Goal: Task Accomplishment & Management: Complete application form

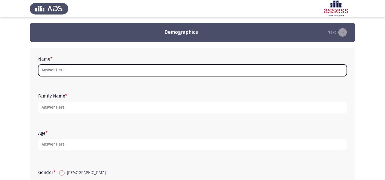
click at [190, 67] on input "Name *" at bounding box center [192, 71] width 309 height 12
type input "ة"
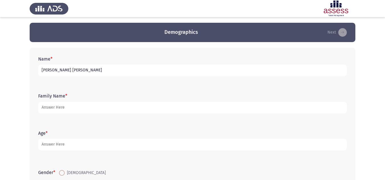
type input "[PERSON_NAME] [PERSON_NAME]"
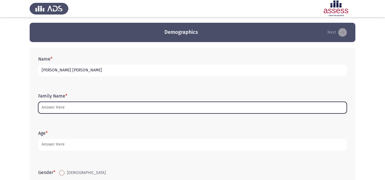
click at [98, 106] on input "Family Name *" at bounding box center [192, 108] width 309 height 12
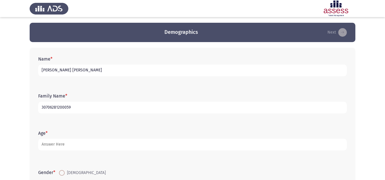
type input "30706281200059"
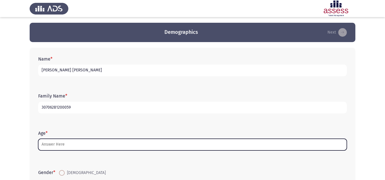
click at [221, 146] on input "Age *" at bounding box center [192, 145] width 309 height 12
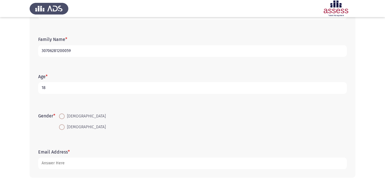
scroll to position [57, 0]
type input "18"
click at [64, 118] on span at bounding box center [62, 116] width 6 height 6
click at [64, 118] on input "[DEMOGRAPHIC_DATA]" at bounding box center [62, 116] width 6 height 6
radio input "true"
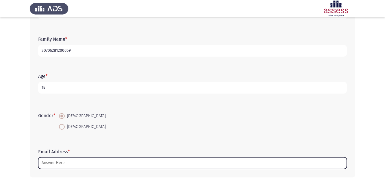
click at [96, 163] on input "Email Address *" at bounding box center [192, 164] width 309 height 12
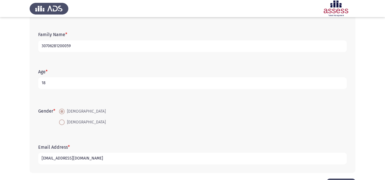
scroll to position [0, 0]
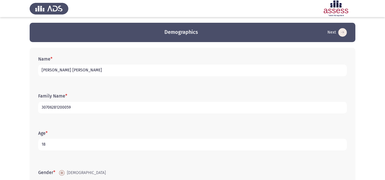
type input "[EMAIL_ADDRESS][DOMAIN_NAME]"
drag, startPoint x: 108, startPoint y: 73, endPoint x: 11, endPoint y: 73, distance: 97.8
click at [11, 73] on app-assessment-container "Demographics Next Name * [PERSON_NAME] [PERSON_NAME] Family Name * 307062812000…" at bounding box center [192, 132] width 385 height 218
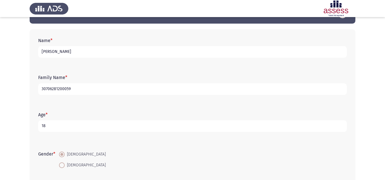
scroll to position [29, 0]
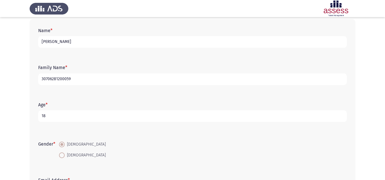
type input "[PERSON_NAME]"
click at [76, 83] on input "30706281200059" at bounding box center [192, 80] width 309 height 12
type input "30706281200059 / AST"
click at [98, 89] on div "Family Name * 30706281200059 / AST" at bounding box center [192, 74] width 314 height 37
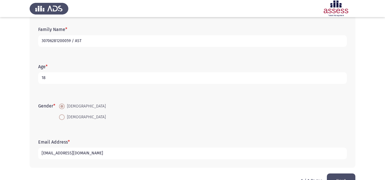
scroll to position [83, 0]
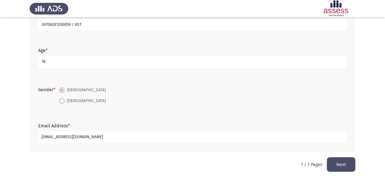
click at [335, 163] on button "Next" at bounding box center [341, 165] width 29 height 15
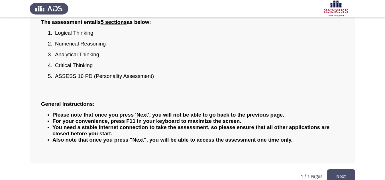
scroll to position [72, 0]
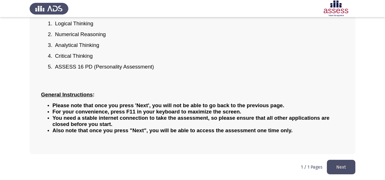
click at [339, 165] on button "Next" at bounding box center [341, 167] width 29 height 15
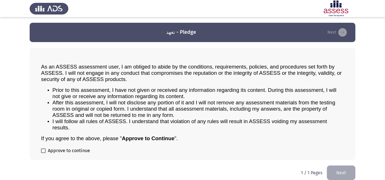
click at [46, 150] on label "Approve to continue" at bounding box center [65, 151] width 49 height 7
click at [43, 153] on input "Approve to continue" at bounding box center [43, 153] width 0 height 0
checkbox input "true"
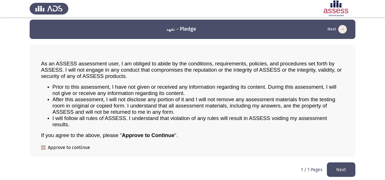
scroll to position [6, 0]
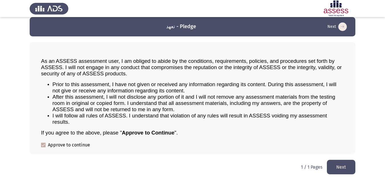
click at [337, 163] on button "Next" at bounding box center [341, 167] width 29 height 15
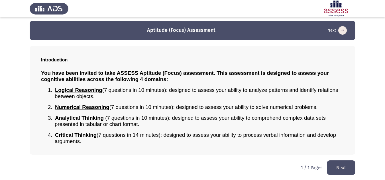
scroll to position [3, 0]
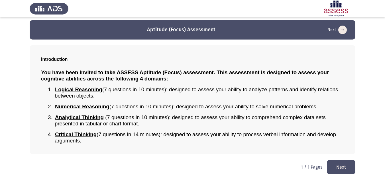
click at [340, 165] on button "Next" at bounding box center [341, 167] width 29 height 15
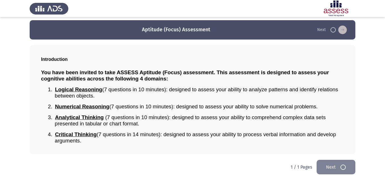
scroll to position [0, 0]
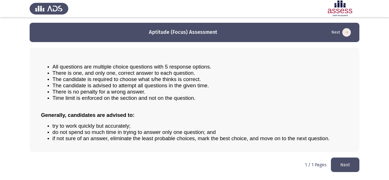
click at [340, 163] on button "Next" at bounding box center [345, 165] width 29 height 15
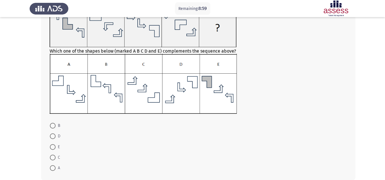
scroll to position [57, 0]
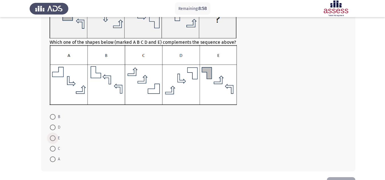
click at [50, 136] on span at bounding box center [53, 139] width 6 height 6
click at [50, 136] on input "E" at bounding box center [53, 139] width 6 height 6
radio input "true"
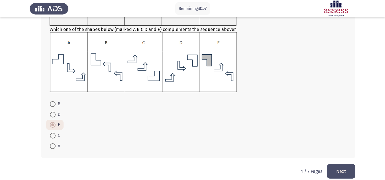
scroll to position [77, 0]
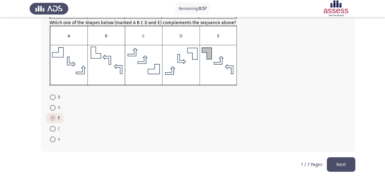
click at [338, 163] on button "Next" at bounding box center [341, 165] width 29 height 15
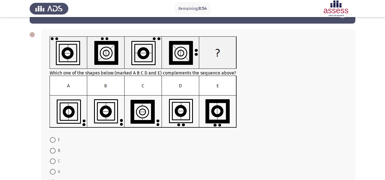
scroll to position [29, 0]
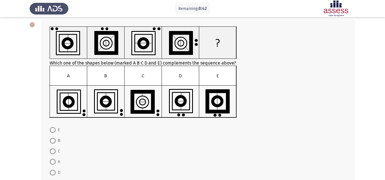
click at [53, 165] on span at bounding box center [53, 173] width 6 height 6
click at [53, 165] on input "D" at bounding box center [53, 173] width 6 height 6
radio input "true"
click at [53, 139] on span at bounding box center [53, 141] width 6 height 6
click at [53, 139] on input "B" at bounding box center [53, 141] width 6 height 6
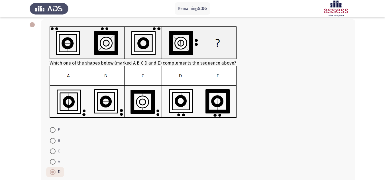
radio input "true"
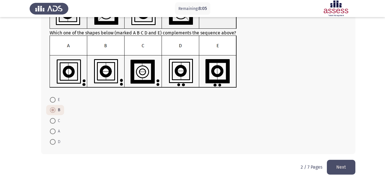
scroll to position [61, 0]
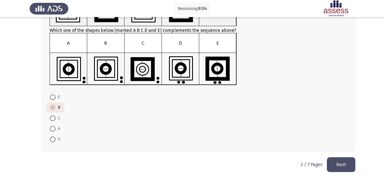
click at [335, 165] on button "Next" at bounding box center [341, 165] width 29 height 15
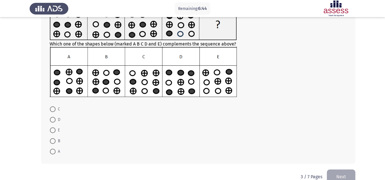
scroll to position [57, 0]
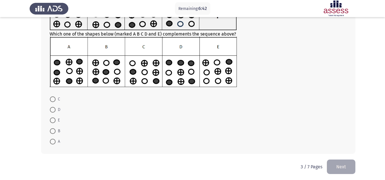
click at [54, 129] on span at bounding box center [53, 132] width 6 height 6
click at [54, 129] on input "B" at bounding box center [53, 132] width 6 height 6
radio input "true"
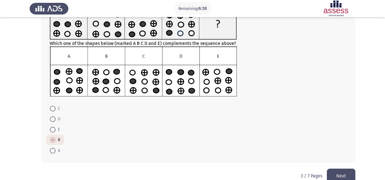
scroll to position [59, 0]
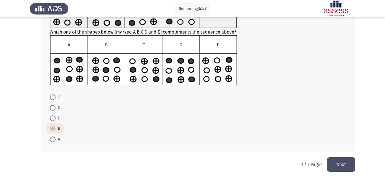
click at [338, 163] on button "Next" at bounding box center [341, 165] width 29 height 15
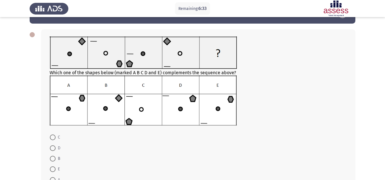
scroll to position [29, 0]
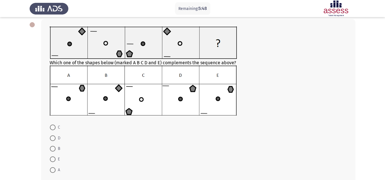
click at [54, 139] on span at bounding box center [53, 139] width 6 height 6
click at [54, 139] on input "D" at bounding box center [53, 139] width 6 height 6
radio input "true"
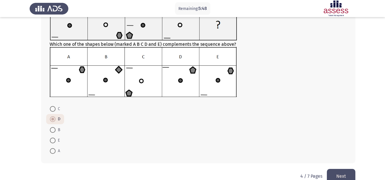
scroll to position [59, 0]
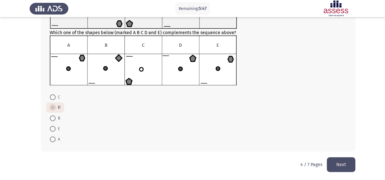
click at [333, 161] on button "Next" at bounding box center [341, 165] width 29 height 15
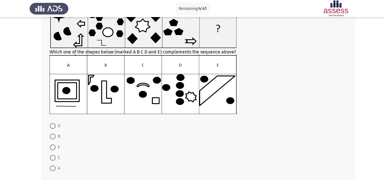
scroll to position [57, 0]
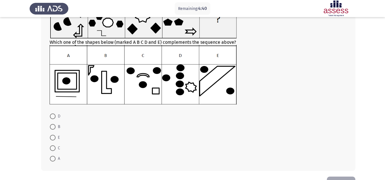
click at [54, 159] on span at bounding box center [53, 159] width 6 height 6
click at [54, 159] on input "A" at bounding box center [53, 159] width 6 height 6
radio input "true"
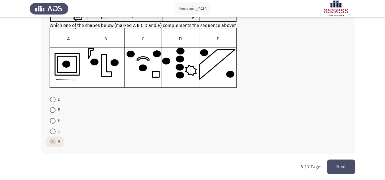
scroll to position [76, 0]
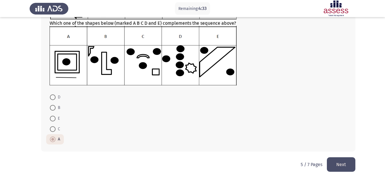
click at [332, 164] on button "Next" at bounding box center [341, 165] width 29 height 15
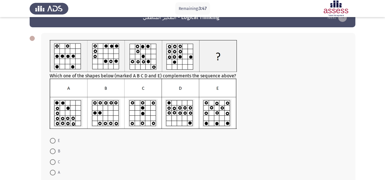
scroll to position [29, 0]
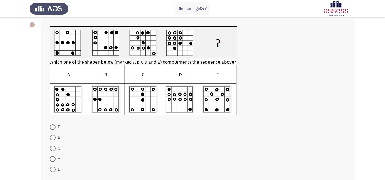
click at [52, 137] on span at bounding box center [53, 138] width 6 height 6
click at [52, 137] on input "B" at bounding box center [53, 138] width 6 height 6
radio input "true"
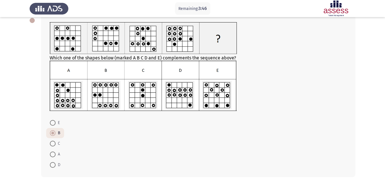
scroll to position [58, 0]
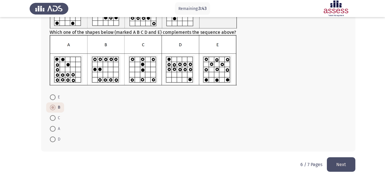
click at [337, 165] on button "Next" at bounding box center [341, 165] width 29 height 15
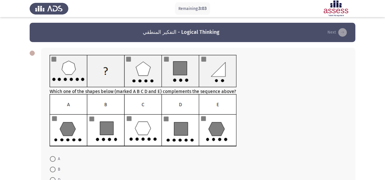
click at [91, 120] on img at bounding box center [143, 120] width 187 height 53
click at [56, 160] on span "A" at bounding box center [58, 159] width 5 height 7
click at [56, 160] on input "A" at bounding box center [53, 160] width 6 height 6
radio input "true"
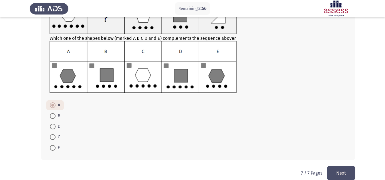
scroll to position [62, 0]
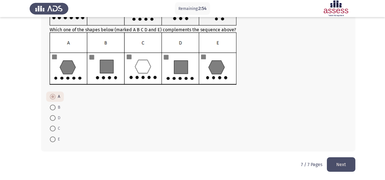
click at [341, 162] on button "Next" at bounding box center [341, 165] width 29 height 15
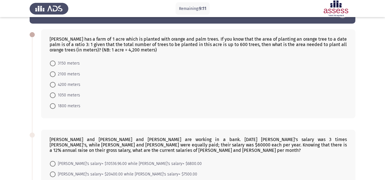
scroll to position [29, 0]
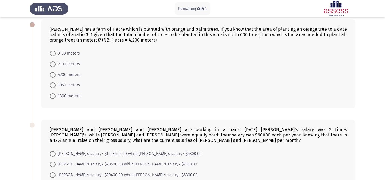
click at [75, 53] on span "3150 meters" at bounding box center [68, 53] width 24 height 7
click at [56, 53] on input "3150 meters" at bounding box center [53, 54] width 6 height 6
radio input "true"
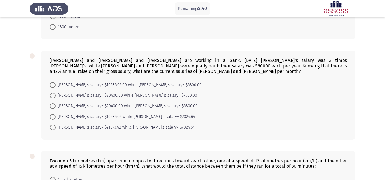
scroll to position [114, 0]
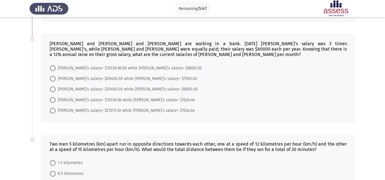
click at [90, 110] on span "[PERSON_NAME]'s salary= $21073.92 while [PERSON_NAME]'s salary= $7024.64" at bounding box center [125, 110] width 139 height 7
click at [56, 110] on input "[PERSON_NAME]'s salary= $21073.92 while [PERSON_NAME]'s salary= $7024.64" at bounding box center [53, 111] width 6 height 6
radio input "true"
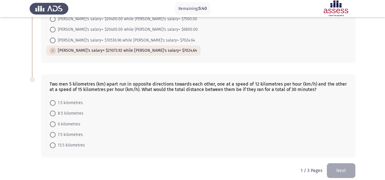
scroll to position [180, 0]
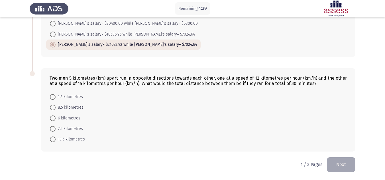
click at [79, 107] on span "8.5 kilometres" at bounding box center [70, 107] width 28 height 7
click at [56, 107] on input "8.5 kilometres" at bounding box center [53, 108] width 6 height 6
radio input "true"
click at [335, 164] on button "Next" at bounding box center [341, 165] width 29 height 15
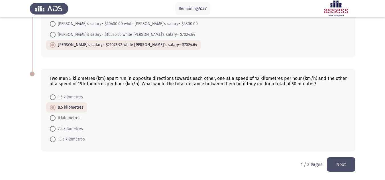
scroll to position [0, 0]
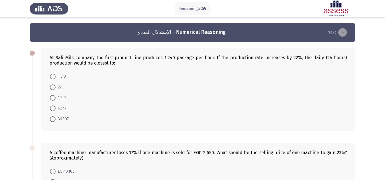
click at [60, 119] on span "36,307" at bounding box center [62, 119] width 13 height 7
click at [56, 119] on input "36,307" at bounding box center [53, 120] width 6 height 6
radio input "true"
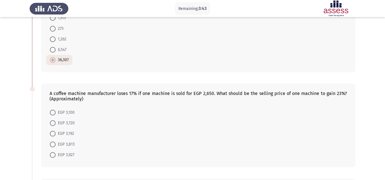
scroll to position [57, 0]
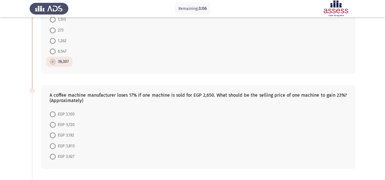
click at [57, 147] on span "EGP 3,813" at bounding box center [65, 146] width 19 height 7
click at [56, 147] on input "EGP 3,813" at bounding box center [53, 147] width 6 height 6
radio input "true"
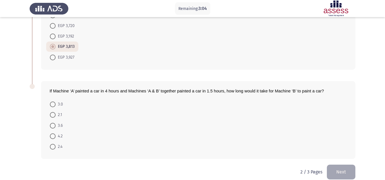
scroll to position [164, 0]
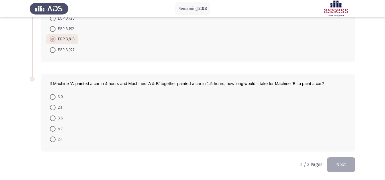
click at [60, 95] on span "3.0" at bounding box center [59, 97] width 7 height 7
click at [56, 95] on input "3.0" at bounding box center [53, 97] width 6 height 6
radio input "true"
click at [340, 164] on button "Next" at bounding box center [341, 165] width 29 height 15
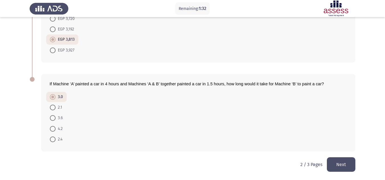
scroll to position [0, 0]
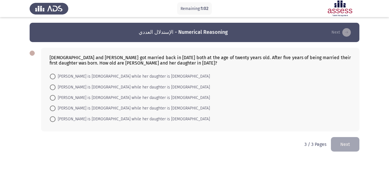
click at [105, 110] on span "[PERSON_NAME] is [DEMOGRAPHIC_DATA] while her daughter is [DEMOGRAPHIC_DATA]" at bounding box center [133, 108] width 155 height 7
click at [56, 110] on input "[PERSON_NAME] is [DEMOGRAPHIC_DATA] while her daughter is [DEMOGRAPHIC_DATA]" at bounding box center [53, 109] width 6 height 6
radio input "true"
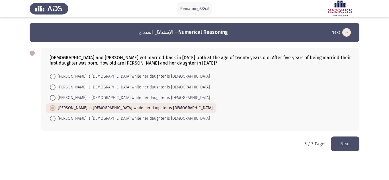
click at [346, 143] on button "Next" at bounding box center [345, 144] width 29 height 15
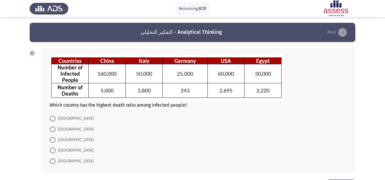
drag, startPoint x: 60, startPoint y: 138, endPoint x: 71, endPoint y: 133, distance: 12.1
click at [60, 139] on span "[GEOGRAPHIC_DATA]" at bounding box center [75, 140] width 38 height 7
click at [56, 139] on input "[GEOGRAPHIC_DATA]" at bounding box center [53, 140] width 6 height 6
radio input "true"
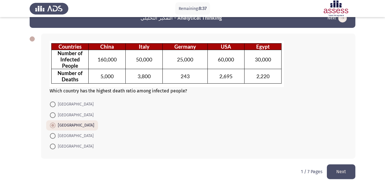
scroll to position [21, 0]
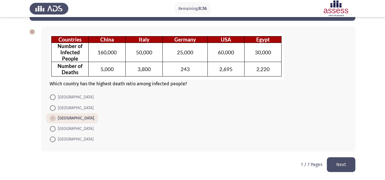
click at [335, 165] on button "Next" at bounding box center [341, 165] width 29 height 15
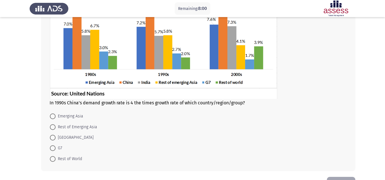
scroll to position [86, 0]
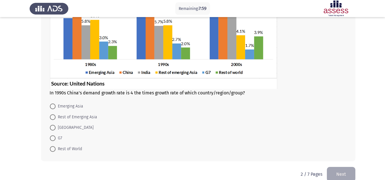
click at [57, 141] on span "G7" at bounding box center [59, 138] width 7 height 7
click at [56, 141] on input "G7" at bounding box center [53, 139] width 6 height 6
radio input "true"
click at [345, 165] on button "Next" at bounding box center [341, 174] width 29 height 15
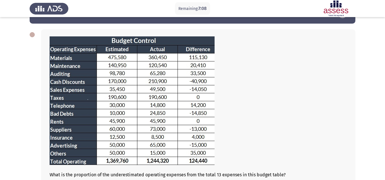
scroll to position [29, 0]
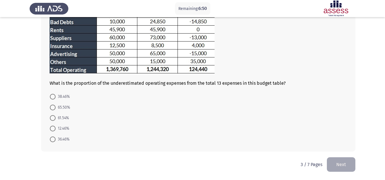
click at [64, 97] on span "38.46%" at bounding box center [63, 97] width 14 height 7
click at [56, 97] on input "38.46%" at bounding box center [53, 97] width 6 height 6
radio input "true"
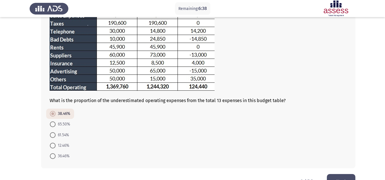
scroll to position [110, 0]
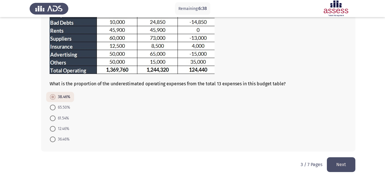
click at [332, 160] on button "Next" at bounding box center [341, 165] width 29 height 15
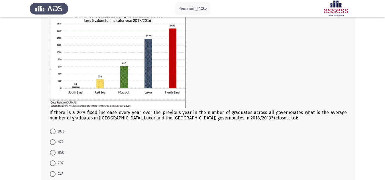
scroll to position [57, 0]
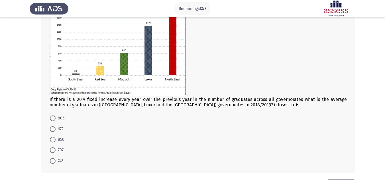
click at [62, 119] on span "806" at bounding box center [60, 118] width 9 height 7
click at [56, 119] on input "806" at bounding box center [53, 119] width 6 height 6
radio input "true"
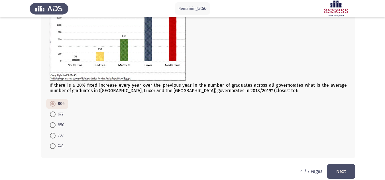
scroll to position [78, 0]
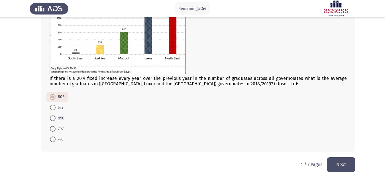
click at [330, 160] on button "Next" at bounding box center [341, 165] width 29 height 15
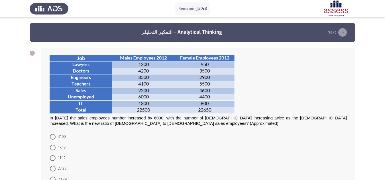
scroll to position [29, 0]
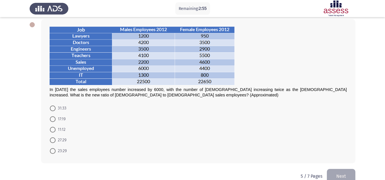
click at [65, 107] on span "31:33" at bounding box center [61, 108] width 11 height 7
click at [56, 107] on input "31:33" at bounding box center [53, 109] width 6 height 6
radio input "true"
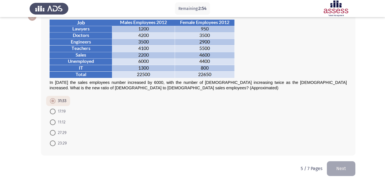
scroll to position [40, 0]
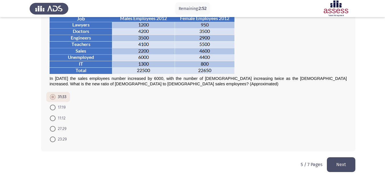
click at [342, 165] on button "Next" at bounding box center [341, 165] width 29 height 15
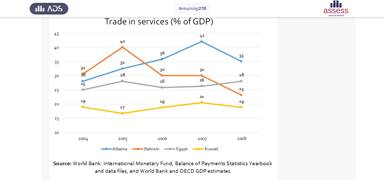
scroll to position [57, 0]
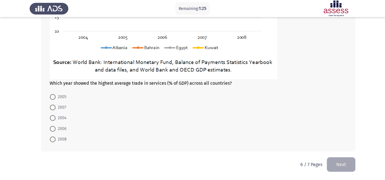
click at [61, 108] on span "2007" at bounding box center [61, 107] width 11 height 7
click at [56, 108] on input "2007" at bounding box center [53, 108] width 6 height 6
radio input "true"
click at [338, 161] on button "Next" at bounding box center [341, 165] width 29 height 15
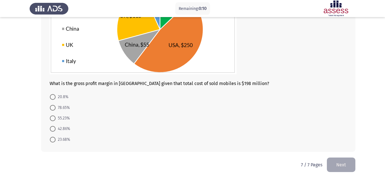
scroll to position [82, 0]
click at [62, 140] on span "23.68%" at bounding box center [63, 139] width 15 height 7
click at [56, 140] on input "23.68%" at bounding box center [53, 140] width 6 height 6
radio input "true"
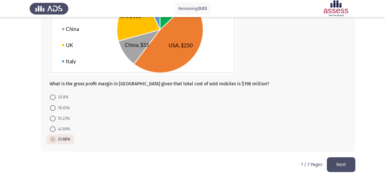
click at [337, 163] on button "Next" at bounding box center [341, 165] width 29 height 15
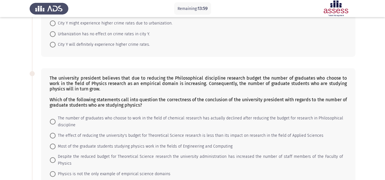
scroll to position [0, 0]
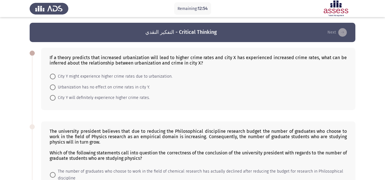
click at [135, 76] on span "City Y might experience higher crime rates due to urbanization." at bounding box center [114, 76] width 117 height 7
click at [56, 76] on input "City Y might experience higher crime rates due to urbanization." at bounding box center [53, 77] width 6 height 6
radio input "true"
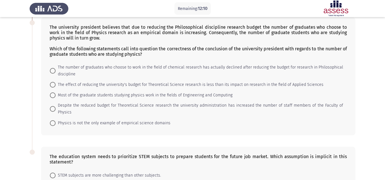
scroll to position [114, 0]
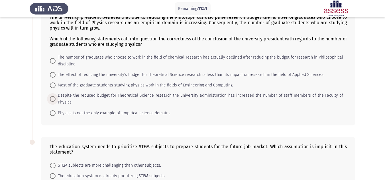
click at [275, 98] on span "Despite the reduced budget for Theoretical Science research the university admi…" at bounding box center [200, 99] width 288 height 14
click at [56, 98] on input "Despite the reduced budget for Theoretical Science research the university admi…" at bounding box center [53, 99] width 6 height 6
radio input "true"
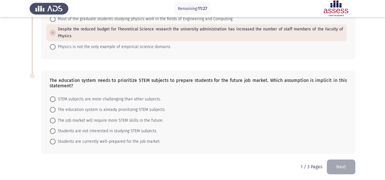
scroll to position [183, 0]
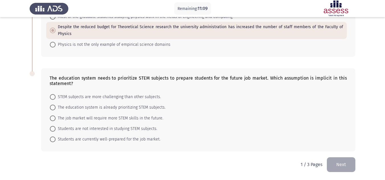
click at [105, 109] on span "The education system is already prioritizing STEM subjects." at bounding box center [111, 107] width 110 height 7
click at [56, 109] on input "The education system is already prioritizing STEM subjects." at bounding box center [53, 108] width 6 height 6
radio input "true"
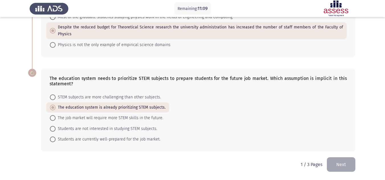
scroll to position [182, 0]
click at [135, 116] on span "The job market will require more STEM skills in the future." at bounding box center [110, 118] width 108 height 7
click at [56, 116] on input "The job market will require more STEM skills in the future." at bounding box center [53, 118] width 6 height 6
radio input "true"
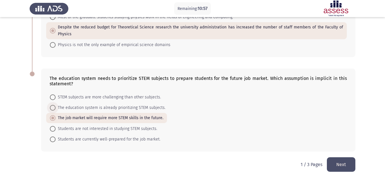
click at [129, 107] on span "The education system is already prioritizing STEM subjects." at bounding box center [111, 108] width 110 height 7
click at [56, 107] on input "The education system is already prioritizing STEM subjects." at bounding box center [53, 108] width 6 height 6
radio input "true"
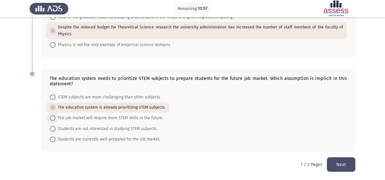
click at [121, 119] on span "The job market will require more STEM skills in the future." at bounding box center [110, 118] width 108 height 7
click at [56, 119] on input "The job market will require more STEM skills in the future." at bounding box center [53, 118] width 6 height 6
radio input "true"
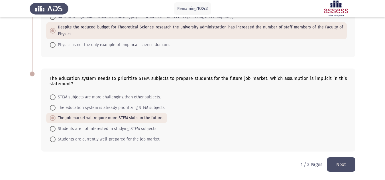
click at [341, 162] on button "Next" at bounding box center [341, 165] width 29 height 15
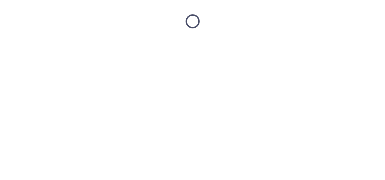
scroll to position [0, 0]
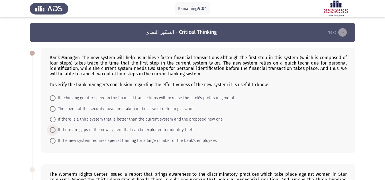
click at [178, 130] on span "If there are gaps in the new system that can be exploited for identity theft" at bounding box center [125, 130] width 138 height 7
click at [56, 130] on input "If there are gaps in the new system that can be exploited for identity theft" at bounding box center [53, 130] width 6 height 6
radio input "true"
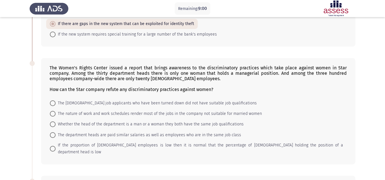
scroll to position [114, 0]
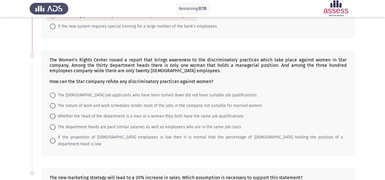
click at [174, 96] on span "The [DEMOGRAPHIC_DATA] job applicants who have been turned down did not have su…" at bounding box center [156, 95] width 201 height 7
click at [56, 96] on input "The [DEMOGRAPHIC_DATA] job applicants who have been turned down did not have su…" at bounding box center [53, 96] width 6 height 6
radio input "true"
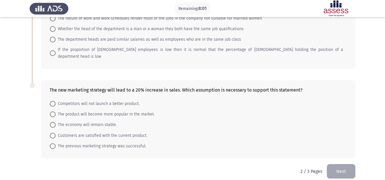
scroll to position [202, 0]
click at [113, 111] on span "The product will become more popular in the market." at bounding box center [105, 114] width 99 height 7
click at [56, 111] on input "The product will become more popular in the market." at bounding box center [53, 114] width 6 height 6
radio input "true"
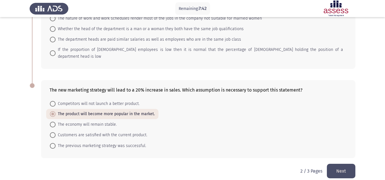
click at [339, 165] on button "Next" at bounding box center [341, 171] width 29 height 15
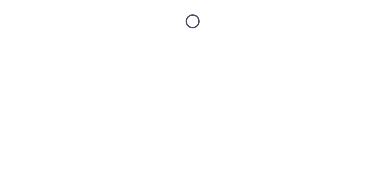
scroll to position [0, 0]
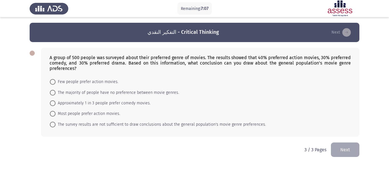
click at [126, 104] on span "Approximately 1 in 3 people prefer comedy movies." at bounding box center [103, 103] width 95 height 7
click at [56, 104] on input "Approximately 1 in 3 people prefer comedy movies." at bounding box center [53, 104] width 6 height 6
radio input "true"
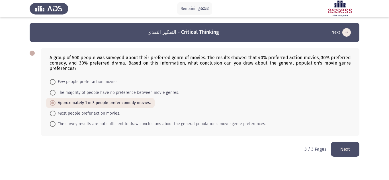
click at [356, 149] on button "Next" at bounding box center [345, 149] width 29 height 15
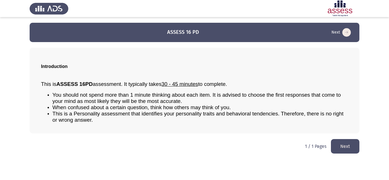
click at [352, 144] on button "Next" at bounding box center [345, 146] width 29 height 15
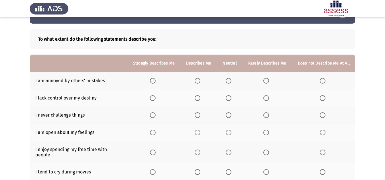
scroll to position [29, 0]
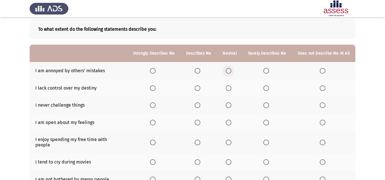
click at [231, 72] on span "Select an option" at bounding box center [229, 71] width 6 height 6
click at [231, 72] on input "Select an option" at bounding box center [229, 71] width 6 height 6
click at [269, 88] on span "Select an option" at bounding box center [266, 89] width 6 height 6
click at [269, 88] on input "Select an option" at bounding box center [266, 89] width 6 height 6
click at [327, 106] on label "Select an option" at bounding box center [324, 106] width 8 height 6
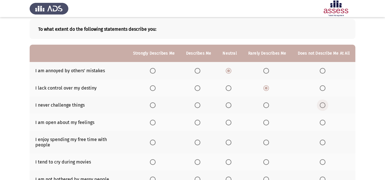
click at [326, 106] on input "Select an option" at bounding box center [323, 106] width 6 height 6
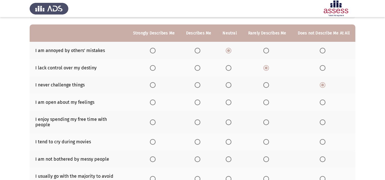
scroll to position [57, 0]
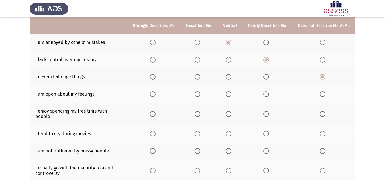
click at [232, 96] on span "Select an option" at bounding box center [229, 95] width 6 height 6
click at [232, 96] on input "Select an option" at bounding box center [229, 95] width 6 height 6
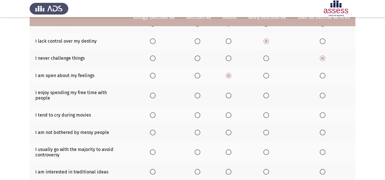
scroll to position [86, 0]
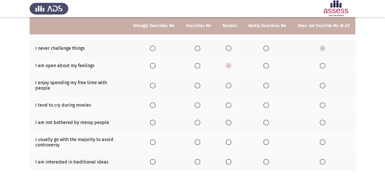
click at [198, 85] on span "Select an option" at bounding box center [198, 86] width 6 height 6
click at [198, 85] on input "Select an option" at bounding box center [198, 86] width 6 height 6
click at [271, 103] on label "Select an option" at bounding box center [267, 106] width 8 height 6
click at [269, 103] on input "Select an option" at bounding box center [266, 106] width 6 height 6
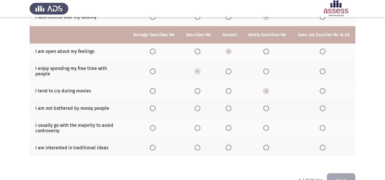
scroll to position [111, 0]
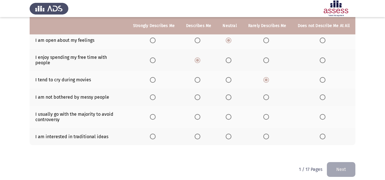
click at [268, 95] on span "Select an option" at bounding box center [266, 98] width 6 height 6
click at [268, 95] on input "Select an option" at bounding box center [266, 98] width 6 height 6
click at [322, 114] on span "Select an option" at bounding box center [323, 117] width 6 height 6
click at [322, 114] on input "Select an option" at bounding box center [323, 117] width 6 height 6
click at [229, 134] on span "Select an option" at bounding box center [229, 137] width 6 height 6
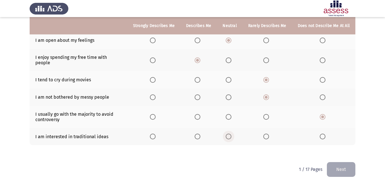
click at [229, 134] on input "Select an option" at bounding box center [229, 137] width 6 height 6
click at [338, 163] on button "Next" at bounding box center [341, 170] width 29 height 15
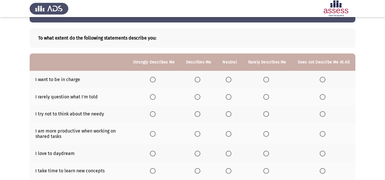
scroll to position [29, 0]
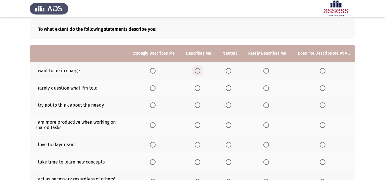
click at [200, 72] on span "Select an option" at bounding box center [198, 71] width 6 height 6
click at [200, 72] on input "Select an option" at bounding box center [198, 71] width 6 height 6
click at [267, 89] on span "Select an option" at bounding box center [266, 89] width 6 height 6
click at [267, 89] on input "Select an option" at bounding box center [266, 89] width 6 height 6
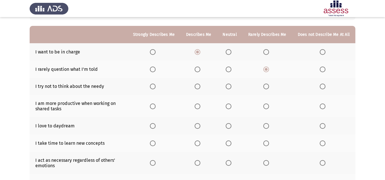
scroll to position [57, 0]
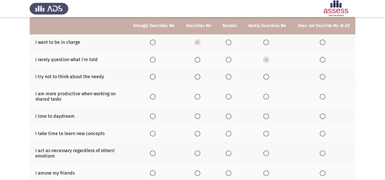
click at [320, 77] on span "Select an option" at bounding box center [323, 77] width 6 height 6
click at [320, 77] on input "Select an option" at bounding box center [323, 77] width 6 height 6
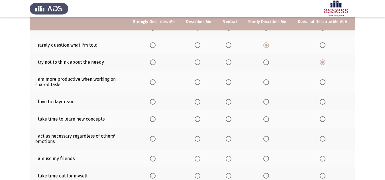
scroll to position [86, 0]
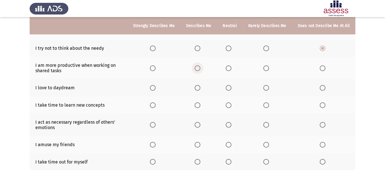
click at [199, 70] on span "Select an option" at bounding box center [198, 69] width 6 height 6
click at [199, 70] on input "Select an option" at bounding box center [198, 69] width 6 height 6
click at [200, 89] on span "Select an option" at bounding box center [198, 88] width 6 height 6
click at [200, 89] on input "Select an option" at bounding box center [198, 88] width 6 height 6
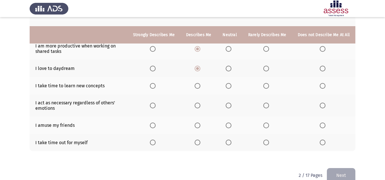
scroll to position [114, 0]
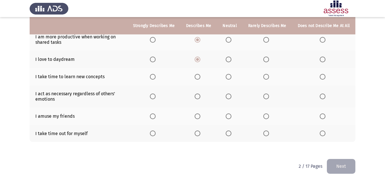
click at [269, 77] on span "Select an option" at bounding box center [266, 77] width 6 height 6
click at [269, 77] on input "Select an option" at bounding box center [266, 77] width 6 height 6
click at [199, 96] on span "Select an option" at bounding box center [198, 97] width 6 height 6
click at [199, 96] on input "Select an option" at bounding box center [198, 97] width 6 height 6
click at [199, 115] on span "Select an option" at bounding box center [198, 117] width 6 height 6
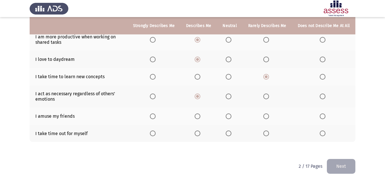
click at [199, 115] on input "Select an option" at bounding box center [198, 117] width 6 height 6
click at [199, 135] on span "Select an option" at bounding box center [198, 134] width 6 height 6
click at [199, 135] on input "Select an option" at bounding box center [198, 134] width 6 height 6
click at [338, 164] on button "Next" at bounding box center [341, 166] width 29 height 15
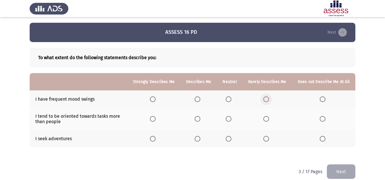
click at [265, 100] on span "Select an option" at bounding box center [266, 100] width 6 height 6
click at [265, 100] on input "Select an option" at bounding box center [266, 100] width 6 height 6
click at [155, 121] on span "Select an option" at bounding box center [153, 119] width 6 height 6
click at [155, 121] on input "Select an option" at bounding box center [153, 119] width 6 height 6
click at [200, 138] on span "Select an option" at bounding box center [198, 139] width 6 height 6
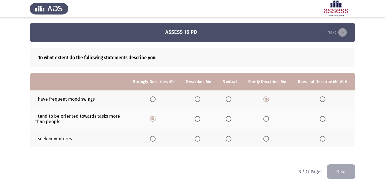
click at [200, 138] on input "Select an option" at bounding box center [198, 139] width 6 height 6
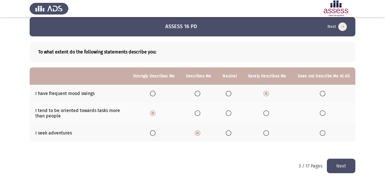
scroll to position [7, 0]
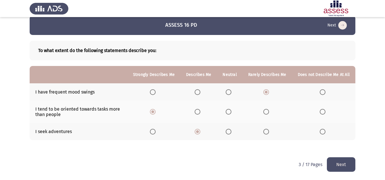
click at [335, 161] on button "Next" at bounding box center [341, 165] width 29 height 15
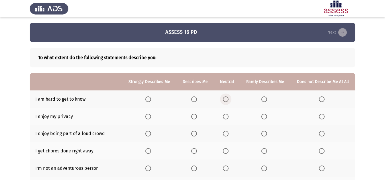
click at [224, 98] on span "Select an option" at bounding box center [226, 100] width 6 height 6
click at [224, 98] on input "Select an option" at bounding box center [226, 100] width 6 height 6
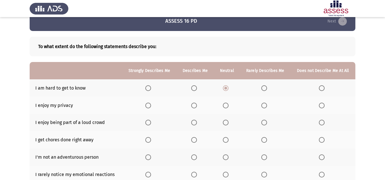
scroll to position [29, 0]
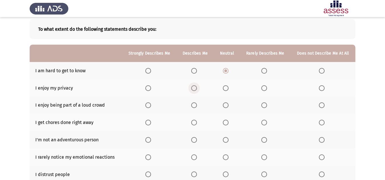
click at [196, 89] on span "Select an option" at bounding box center [194, 89] width 6 height 6
click at [196, 89] on input "Select an option" at bounding box center [194, 89] width 6 height 6
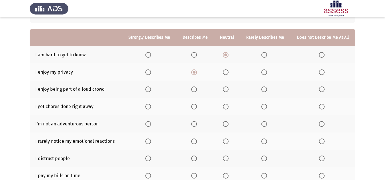
scroll to position [57, 0]
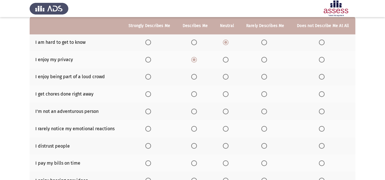
click at [228, 78] on span "Select an option" at bounding box center [226, 77] width 6 height 6
click at [228, 78] on input "Select an option" at bounding box center [226, 77] width 6 height 6
click at [225, 94] on span "Select an option" at bounding box center [226, 95] width 6 height 6
click at [225, 94] on input "Select an option" at bounding box center [226, 95] width 6 height 6
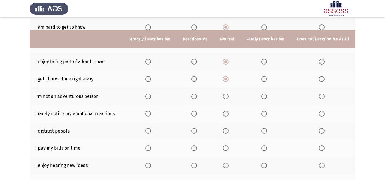
scroll to position [86, 0]
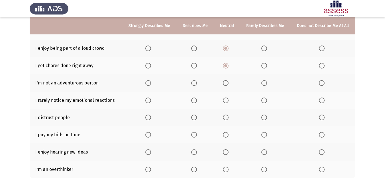
click at [264, 85] on span "Select an option" at bounding box center [264, 83] width 6 height 6
click at [264, 85] on input "Select an option" at bounding box center [264, 83] width 6 height 6
click at [263, 101] on span "Select an option" at bounding box center [264, 101] width 6 height 6
click at [263, 101] on input "Select an option" at bounding box center [264, 101] width 6 height 6
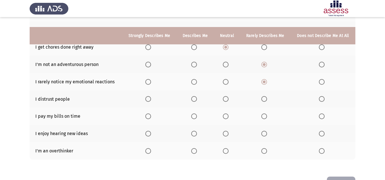
scroll to position [114, 0]
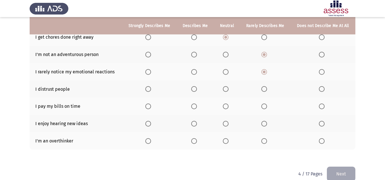
click at [224, 88] on span "Select an option" at bounding box center [226, 89] width 6 height 6
click at [224, 88] on input "Select an option" at bounding box center [226, 89] width 6 height 6
click at [196, 104] on span "Select an option" at bounding box center [194, 107] width 6 height 6
click at [196, 104] on input "Select an option" at bounding box center [194, 107] width 6 height 6
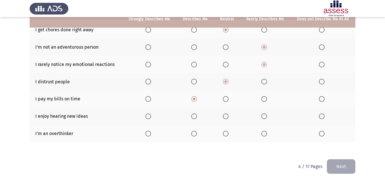
scroll to position [123, 0]
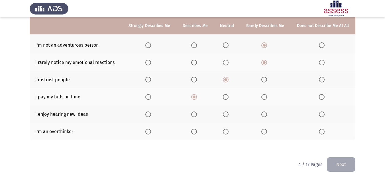
click at [148, 115] on span "Select an option" at bounding box center [148, 115] width 0 height 0
click at [149, 115] on input "Select an option" at bounding box center [148, 115] width 6 height 6
click at [194, 133] on span "Select an option" at bounding box center [194, 132] width 6 height 6
click at [194, 133] on input "Select an option" at bounding box center [194, 132] width 6 height 6
click at [345, 164] on button "Next" at bounding box center [341, 165] width 29 height 15
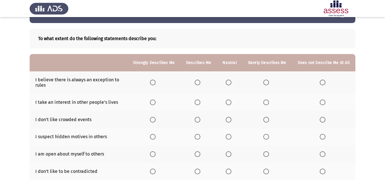
scroll to position [29, 0]
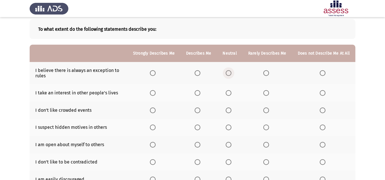
click at [232, 74] on span "Select an option" at bounding box center [229, 73] width 6 height 6
click at [232, 74] on input "Select an option" at bounding box center [229, 73] width 6 height 6
click at [200, 93] on span "Select an option" at bounding box center [198, 93] width 6 height 6
click at [200, 93] on input "Select an option" at bounding box center [198, 93] width 6 height 6
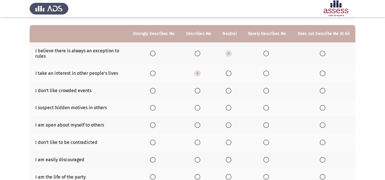
scroll to position [57, 0]
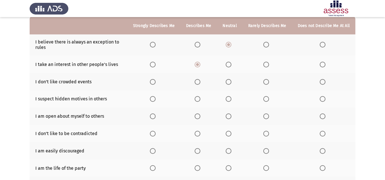
click at [232, 82] on span "Select an option" at bounding box center [229, 82] width 6 height 6
click at [232, 82] on input "Select an option" at bounding box center [229, 82] width 6 height 6
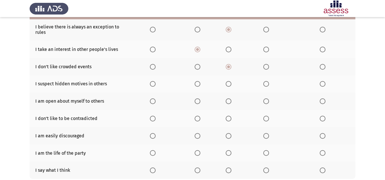
scroll to position [86, 0]
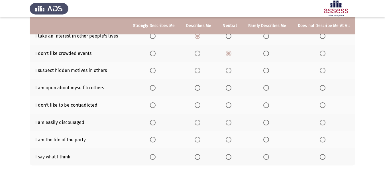
click at [230, 74] on span "Select an option" at bounding box center [229, 71] width 6 height 6
click at [230, 74] on input "Select an option" at bounding box center [229, 71] width 6 height 6
click at [203, 89] on label "Select an option" at bounding box center [199, 88] width 8 height 6
click at [200, 89] on input "Select an option" at bounding box center [198, 88] width 6 height 6
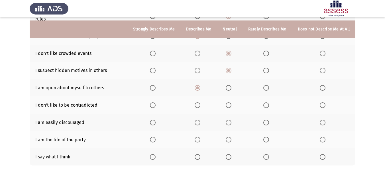
scroll to position [111, 0]
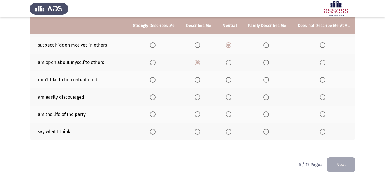
click at [232, 80] on span "Select an option" at bounding box center [229, 80] width 6 height 6
click at [232, 80] on input "Select an option" at bounding box center [229, 80] width 6 height 6
click at [320, 98] on span "Select an option" at bounding box center [323, 98] width 6 height 6
click at [320, 98] on input "Select an option" at bounding box center [323, 98] width 6 height 6
click at [230, 114] on span "Select an option" at bounding box center [229, 115] width 6 height 6
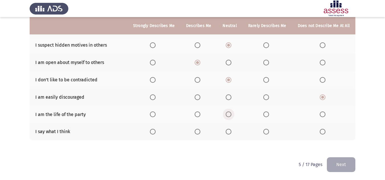
click at [230, 114] on input "Select an option" at bounding box center [229, 115] width 6 height 6
click at [156, 134] on span "Select an option" at bounding box center [153, 132] width 6 height 6
click at [156, 134] on input "Select an option" at bounding box center [153, 132] width 6 height 6
click at [345, 160] on button "Next" at bounding box center [341, 165] width 29 height 15
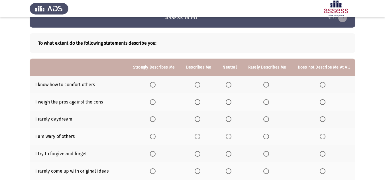
scroll to position [29, 0]
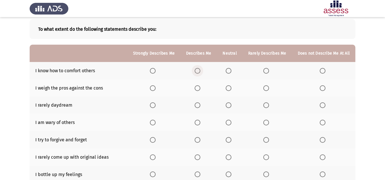
click at [200, 72] on span "Select an option" at bounding box center [198, 71] width 6 height 6
click at [200, 72] on input "Select an option" at bounding box center [198, 71] width 6 height 6
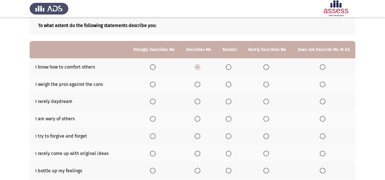
scroll to position [57, 0]
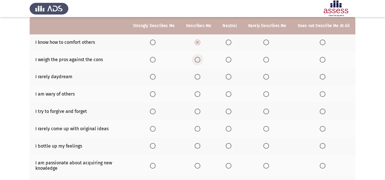
click at [200, 59] on span "Select an option" at bounding box center [198, 60] width 6 height 6
click at [200, 59] on input "Select an option" at bounding box center [198, 60] width 6 height 6
click at [267, 78] on span "Select an option" at bounding box center [266, 77] width 6 height 6
click at [267, 78] on input "Select an option" at bounding box center [266, 77] width 6 height 6
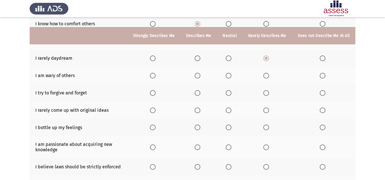
scroll to position [86, 0]
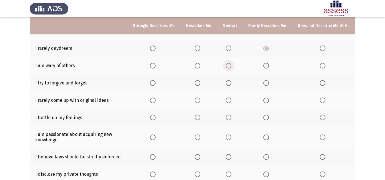
click at [231, 64] on span "Select an option" at bounding box center [229, 66] width 6 height 6
click at [231, 64] on input "Select an option" at bounding box center [229, 66] width 6 height 6
click at [155, 82] on span "Select an option" at bounding box center [153, 83] width 6 height 6
click at [155, 82] on input "Select an option" at bounding box center [153, 83] width 6 height 6
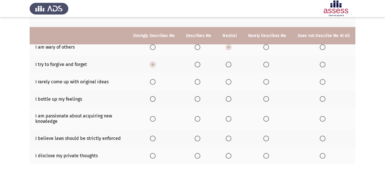
scroll to position [114, 0]
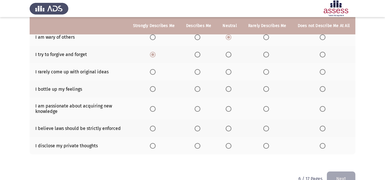
click at [268, 74] on span "Select an option" at bounding box center [266, 72] width 6 height 6
click at [268, 74] on input "Select an option" at bounding box center [266, 72] width 6 height 6
click at [228, 89] on span "Select an option" at bounding box center [229, 89] width 6 height 6
click at [228, 89] on input "Select an option" at bounding box center [229, 89] width 6 height 6
click at [156, 109] on span "Select an option" at bounding box center [153, 109] width 6 height 6
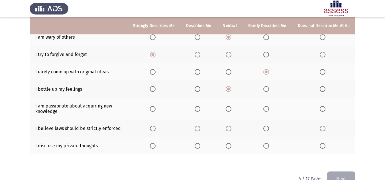
click at [156, 109] on input "Select an option" at bounding box center [153, 109] width 6 height 6
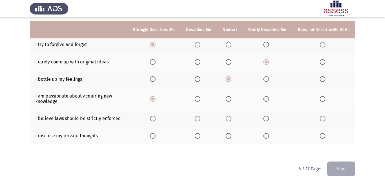
scroll to position [128, 0]
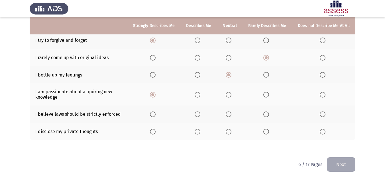
click at [232, 114] on span "Select an option" at bounding box center [229, 115] width 6 height 6
click at [232, 114] on input "Select an option" at bounding box center [229, 115] width 6 height 6
click at [233, 133] on label "Select an option" at bounding box center [230, 132] width 8 height 6
click at [232, 133] on input "Select an option" at bounding box center [229, 132] width 6 height 6
click at [349, 163] on button "Next" at bounding box center [341, 165] width 29 height 15
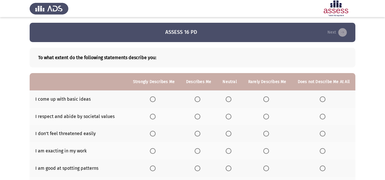
scroll to position [29, 0]
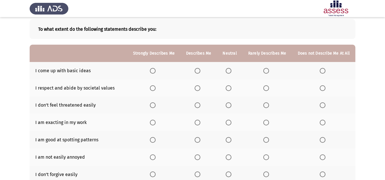
click at [232, 72] on span "Select an option" at bounding box center [229, 71] width 6 height 6
click at [232, 72] on input "Select an option" at bounding box center [229, 71] width 6 height 6
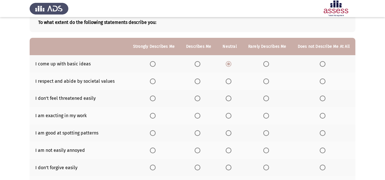
scroll to position [57, 0]
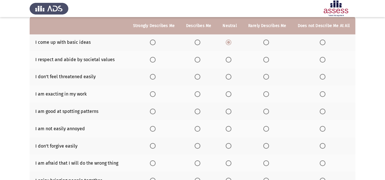
click at [229, 61] on span "Select an option" at bounding box center [229, 60] width 6 height 6
click at [229, 61] on input "Select an option" at bounding box center [229, 60] width 6 height 6
click at [228, 78] on span "Select an option" at bounding box center [229, 77] width 6 height 6
click at [228, 78] on input "Select an option" at bounding box center [229, 77] width 6 height 6
click at [231, 96] on span "Select an option" at bounding box center [229, 95] width 6 height 6
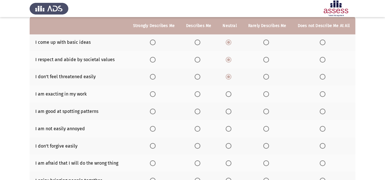
click at [231, 96] on input "Select an option" at bounding box center [229, 95] width 6 height 6
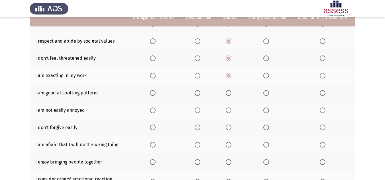
scroll to position [86, 0]
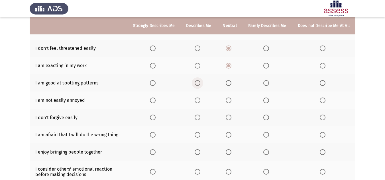
click at [200, 83] on span "Select an option" at bounding box center [198, 83] width 6 height 6
click at [200, 83] on input "Select an option" at bounding box center [198, 83] width 6 height 6
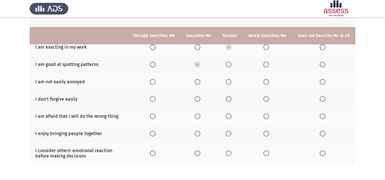
scroll to position [114, 0]
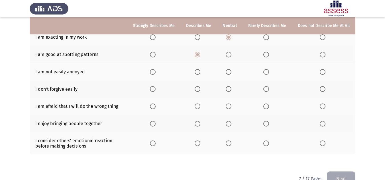
click at [200, 72] on span "Select an option" at bounding box center [198, 72] width 6 height 6
click at [200, 72] on input "Select an option" at bounding box center [198, 72] width 6 height 6
click at [324, 88] on span "Select an option" at bounding box center [323, 89] width 6 height 6
click at [324, 88] on input "Select an option" at bounding box center [323, 89] width 6 height 6
click at [229, 107] on span "Select an option" at bounding box center [229, 107] width 0 height 0
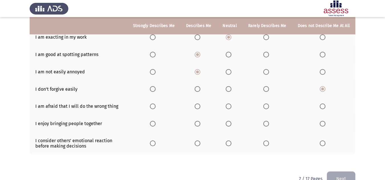
click at [230, 106] on input "Select an option" at bounding box center [229, 107] width 6 height 6
click at [156, 123] on span "Select an option" at bounding box center [153, 124] width 6 height 6
click at [156, 123] on input "Select an option" at bounding box center [153, 124] width 6 height 6
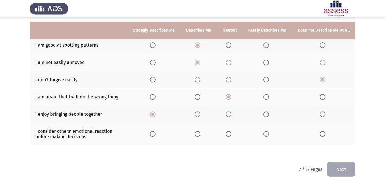
scroll to position [128, 0]
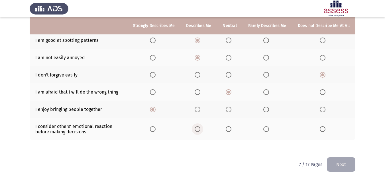
click at [200, 132] on span "Select an option" at bounding box center [198, 130] width 6 height 6
click at [200, 132] on input "Select an option" at bounding box center [198, 130] width 6 height 6
click at [344, 165] on button "Next" at bounding box center [341, 165] width 29 height 15
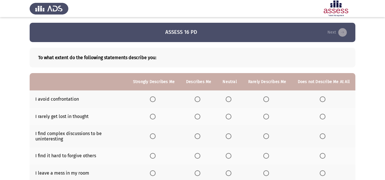
scroll to position [29, 0]
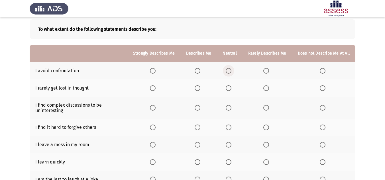
click at [229, 70] on span "Select an option" at bounding box center [229, 71] width 6 height 6
click at [229, 70] on input "Select an option" at bounding box center [229, 71] width 6 height 6
click at [228, 90] on span "Select an option" at bounding box center [229, 89] width 6 height 6
click at [228, 90] on input "Select an option" at bounding box center [229, 89] width 6 height 6
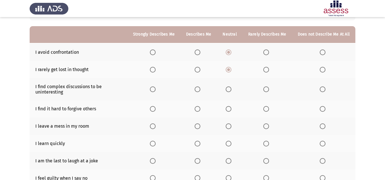
scroll to position [57, 0]
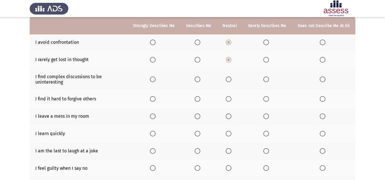
click at [265, 78] on span "Select an option" at bounding box center [266, 80] width 6 height 6
click at [265, 78] on input "Select an option" at bounding box center [266, 80] width 6 height 6
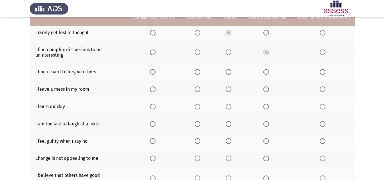
scroll to position [86, 0]
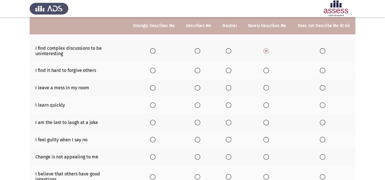
click at [323, 72] on span "Select an option" at bounding box center [323, 71] width 6 height 6
click at [323, 72] on input "Select an option" at bounding box center [323, 71] width 6 height 6
click at [267, 87] on span "Select an option" at bounding box center [266, 88] width 6 height 6
click at [267, 87] on input "Select an option" at bounding box center [266, 88] width 6 height 6
click at [198, 105] on span "Select an option" at bounding box center [198, 106] width 6 height 6
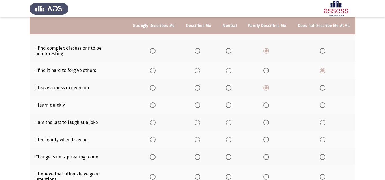
click at [198, 105] on input "Select an option" at bounding box center [198, 106] width 6 height 6
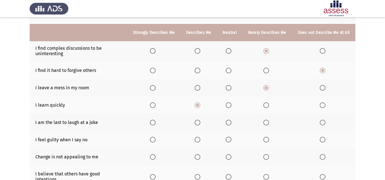
scroll to position [114, 0]
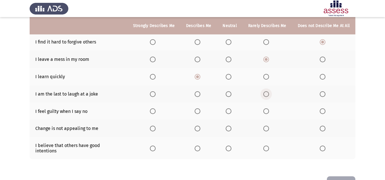
click at [267, 95] on span "Select an option" at bounding box center [266, 95] width 6 height 6
click at [267, 95] on input "Select an option" at bounding box center [266, 95] width 6 height 6
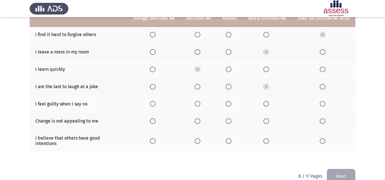
scroll to position [128, 0]
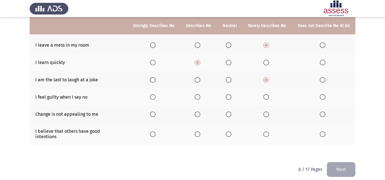
click at [200, 97] on span "Select an option" at bounding box center [198, 97] width 6 height 6
click at [200, 97] on input "Select an option" at bounding box center [198, 97] width 6 height 6
click at [269, 113] on span "Select an option" at bounding box center [266, 115] width 6 height 6
click at [269, 113] on input "Select an option" at bounding box center [266, 115] width 6 height 6
click at [228, 132] on span "Select an option" at bounding box center [229, 135] width 6 height 6
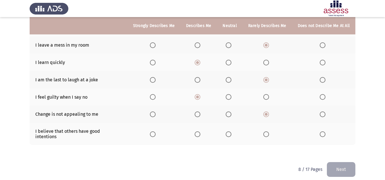
click at [228, 132] on input "Select an option" at bounding box center [229, 135] width 6 height 6
click at [337, 165] on button "Next" at bounding box center [341, 170] width 29 height 15
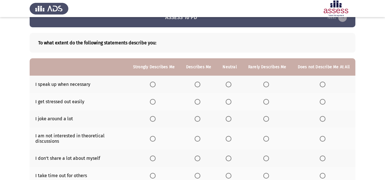
scroll to position [29, 0]
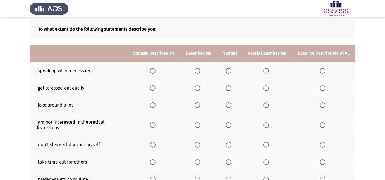
click at [158, 70] on label "Select an option" at bounding box center [154, 71] width 8 height 6
click at [156, 70] on input "Select an option" at bounding box center [153, 71] width 6 height 6
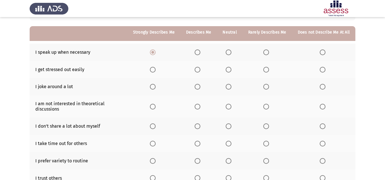
scroll to position [57, 0]
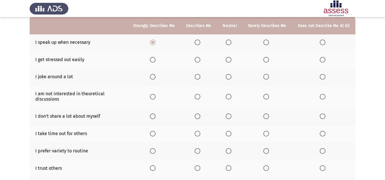
click at [230, 62] on span "Select an option" at bounding box center [229, 60] width 6 height 6
click at [230, 62] on input "Select an option" at bounding box center [229, 60] width 6 height 6
click at [154, 77] on span "Select an option" at bounding box center [153, 77] width 6 height 6
click at [154, 77] on input "Select an option" at bounding box center [153, 77] width 6 height 6
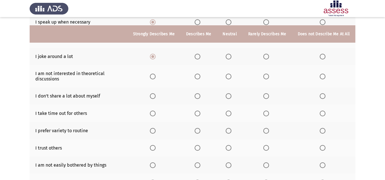
scroll to position [86, 0]
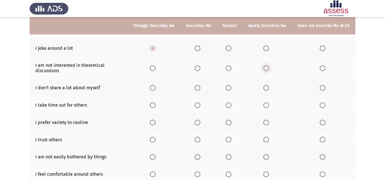
click at [268, 69] on span "Select an option" at bounding box center [266, 69] width 6 height 6
click at [268, 69] on input "Select an option" at bounding box center [266, 69] width 6 height 6
click at [266, 88] on span "Select an option" at bounding box center [266, 88] width 6 height 6
click at [266, 88] on input "Select an option" at bounding box center [266, 88] width 6 height 6
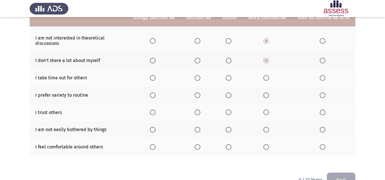
scroll to position [114, 0]
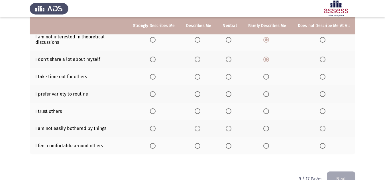
click at [201, 80] on th at bounding box center [198, 76] width 36 height 17
click at [200, 77] on span "Select an option" at bounding box center [198, 77] width 6 height 6
click at [200, 77] on input "Select an option" at bounding box center [198, 77] width 6 height 6
click at [200, 113] on span "Select an option" at bounding box center [198, 112] width 6 height 6
click at [200, 113] on input "Select an option" at bounding box center [198, 112] width 6 height 6
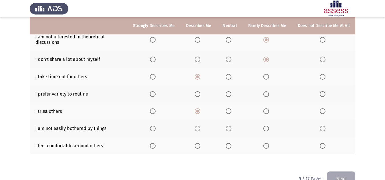
click at [203, 95] on label "Select an option" at bounding box center [199, 95] width 8 height 6
click at [200, 95] on input "Select an option" at bounding box center [198, 95] width 6 height 6
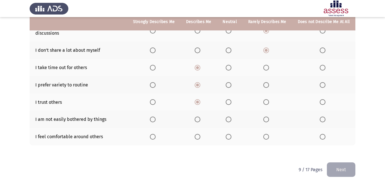
scroll to position [128, 0]
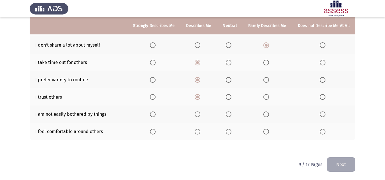
click at [203, 117] on label "Select an option" at bounding box center [199, 115] width 8 height 6
click at [200, 117] on input "Select an option" at bounding box center [198, 115] width 6 height 6
click at [155, 132] on span "Select an option" at bounding box center [153, 132] width 6 height 6
click at [155, 132] on input "Select an option" at bounding box center [153, 132] width 6 height 6
click at [334, 159] on button "Next" at bounding box center [341, 165] width 29 height 15
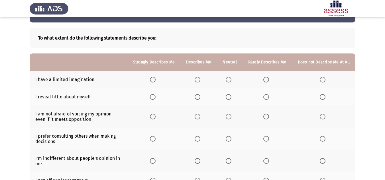
scroll to position [29, 0]
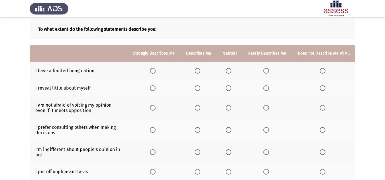
click at [324, 72] on span "Select an option" at bounding box center [323, 71] width 6 height 6
click at [324, 72] on input "Select an option" at bounding box center [323, 71] width 6 height 6
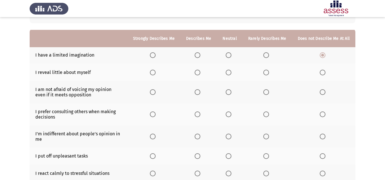
scroll to position [57, 0]
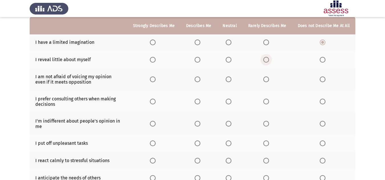
click at [269, 61] on span "Select an option" at bounding box center [266, 60] width 6 height 6
click at [269, 61] on input "Select an option" at bounding box center [266, 60] width 6 height 6
click at [232, 81] on span "Select an option" at bounding box center [229, 80] width 6 height 6
click at [232, 81] on input "Select an option" at bounding box center [229, 80] width 6 height 6
click at [200, 103] on span "Select an option" at bounding box center [198, 102] width 6 height 6
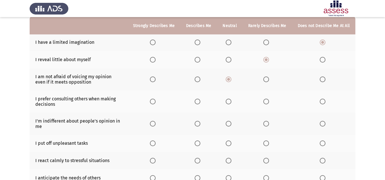
click at [200, 103] on input "Select an option" at bounding box center [198, 102] width 6 height 6
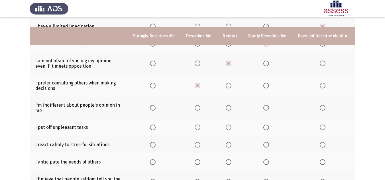
scroll to position [86, 0]
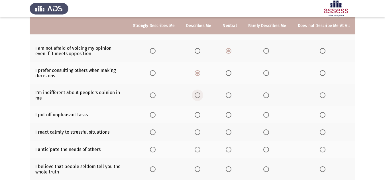
click at [198, 96] on span "Select an option" at bounding box center [198, 96] width 6 height 6
click at [198, 96] on input "Select an option" at bounding box center [198, 96] width 6 height 6
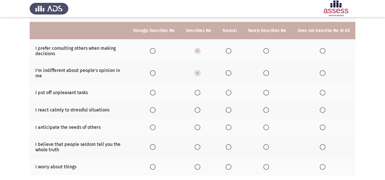
scroll to position [114, 0]
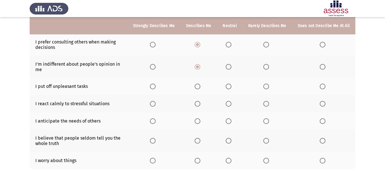
click at [267, 88] on span "Select an option" at bounding box center [266, 87] width 6 height 6
click at [267, 88] on input "Select an option" at bounding box center [266, 87] width 6 height 6
click at [200, 106] on span "Select an option" at bounding box center [198, 104] width 6 height 6
click at [200, 106] on input "Select an option" at bounding box center [198, 104] width 6 height 6
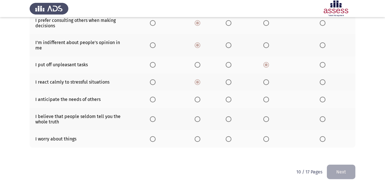
scroll to position [143, 0]
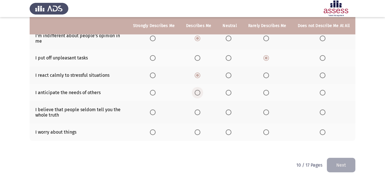
click at [198, 93] on span "Select an option" at bounding box center [198, 93] width 6 height 6
click at [198, 93] on input "Select an option" at bounding box center [198, 93] width 6 height 6
click at [232, 112] on span "Select an option" at bounding box center [229, 113] width 6 height 6
click at [232, 112] on input "Select an option" at bounding box center [229, 113] width 6 height 6
click at [198, 132] on span "Select an option" at bounding box center [198, 133] width 6 height 6
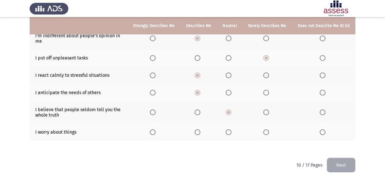
click at [198, 132] on input "Select an option" at bounding box center [198, 133] width 6 height 6
click at [341, 165] on button "Next" at bounding box center [341, 165] width 29 height 15
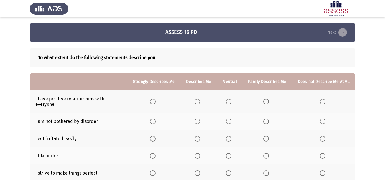
click at [156, 99] on span "Select an option" at bounding box center [153, 102] width 6 height 6
click at [156, 99] on input "Select an option" at bounding box center [153, 102] width 6 height 6
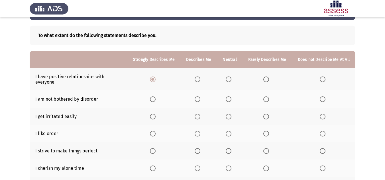
scroll to position [29, 0]
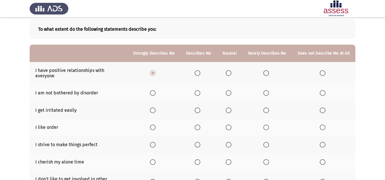
click at [200, 90] on span "Select an option" at bounding box center [198, 93] width 6 height 6
click at [200, 90] on input "Select an option" at bounding box center [198, 93] width 6 height 6
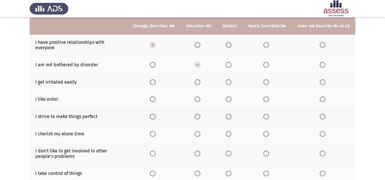
scroll to position [57, 0]
click at [267, 79] on span "Select an option" at bounding box center [266, 82] width 6 height 6
click at [267, 79] on input "Select an option" at bounding box center [266, 82] width 6 height 6
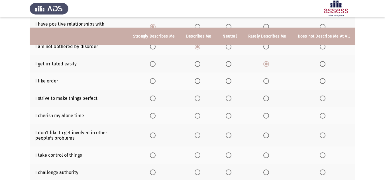
scroll to position [86, 0]
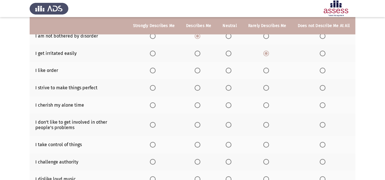
click at [227, 69] on th at bounding box center [229, 70] width 25 height 17
click at [228, 68] on span "Select an option" at bounding box center [229, 71] width 6 height 6
click at [228, 68] on input "Select an option" at bounding box center [229, 71] width 6 height 6
click at [197, 85] on span "Select an option" at bounding box center [198, 88] width 6 height 6
click at [197, 85] on input "Select an option" at bounding box center [198, 88] width 6 height 6
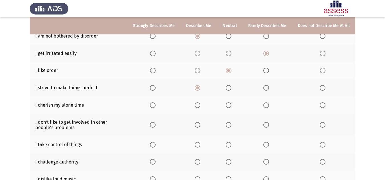
click at [197, 103] on span "Select an option" at bounding box center [198, 106] width 6 height 6
click at [197, 103] on input "Select an option" at bounding box center [198, 106] width 6 height 6
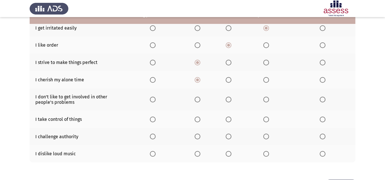
scroll to position [114, 0]
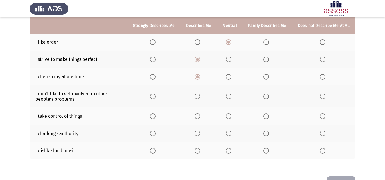
click at [269, 94] on span "Select an option" at bounding box center [266, 97] width 6 height 6
click at [269, 94] on input "Select an option" at bounding box center [266, 97] width 6 height 6
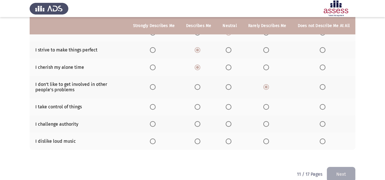
scroll to position [128, 0]
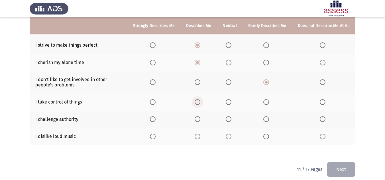
click at [199, 99] on span "Select an option" at bounding box center [198, 102] width 6 height 6
click at [199, 99] on input "Select an option" at bounding box center [198, 102] width 6 height 6
click at [269, 117] on span "Select an option" at bounding box center [266, 120] width 6 height 6
click at [269, 117] on input "Select an option" at bounding box center [266, 120] width 6 height 6
click at [265, 134] on span "Select an option" at bounding box center [266, 137] width 6 height 6
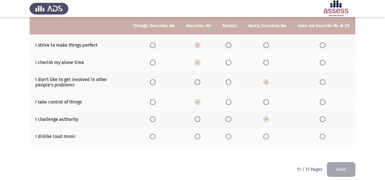
click at [265, 134] on input "Select an option" at bounding box center [266, 137] width 6 height 6
click at [344, 163] on button "Next" at bounding box center [341, 170] width 29 height 15
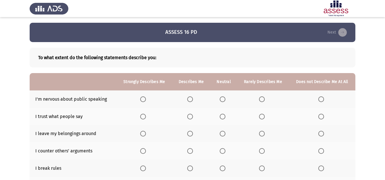
click at [261, 101] on span "Select an option" at bounding box center [262, 100] width 6 height 6
click at [261, 101] on input "Select an option" at bounding box center [262, 100] width 6 height 6
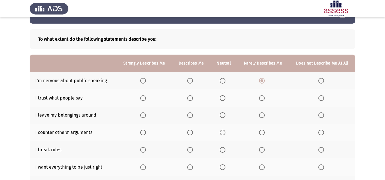
scroll to position [29, 0]
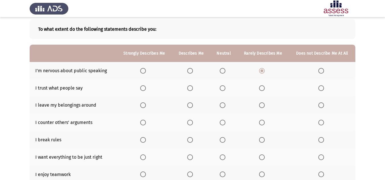
click at [221, 88] on span "Select an option" at bounding box center [223, 89] width 6 height 6
click at [221, 88] on input "Select an option" at bounding box center [223, 89] width 6 height 6
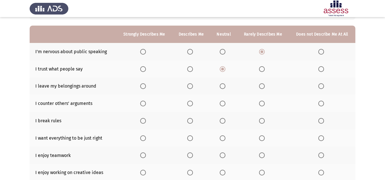
scroll to position [57, 0]
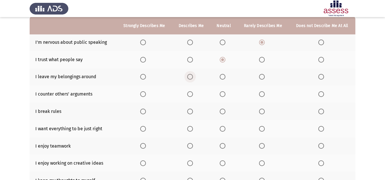
click at [191, 80] on span "Select an option" at bounding box center [190, 77] width 6 height 6
click at [191, 80] on input "Select an option" at bounding box center [190, 77] width 6 height 6
click at [227, 96] on label "Select an option" at bounding box center [224, 95] width 8 height 6
click at [226, 96] on input "Select an option" at bounding box center [223, 95] width 6 height 6
click at [322, 111] on span "Select an option" at bounding box center [321, 112] width 6 height 6
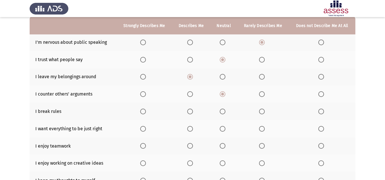
click at [322, 111] on input "Select an option" at bounding box center [321, 112] width 6 height 6
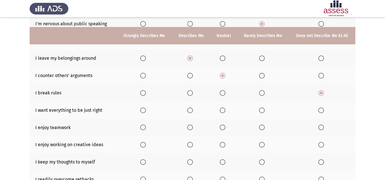
scroll to position [86, 0]
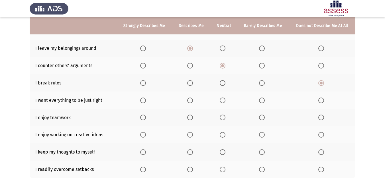
click at [226, 100] on span "Select an option" at bounding box center [223, 101] width 6 height 6
click at [226, 100] on input "Select an option" at bounding box center [223, 101] width 6 height 6
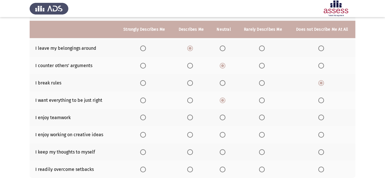
scroll to position [114, 0]
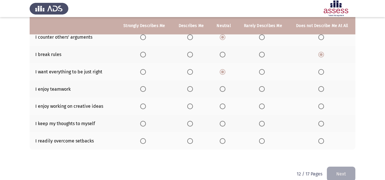
click at [143, 89] on span "Select an option" at bounding box center [143, 89] width 6 height 6
click at [143, 89] on input "Select an option" at bounding box center [143, 89] width 6 height 6
click at [143, 107] on span "Select an option" at bounding box center [143, 107] width 6 height 6
click at [143, 107] on input "Select an option" at bounding box center [143, 107] width 6 height 6
click at [261, 125] on span "Select an option" at bounding box center [262, 124] width 6 height 6
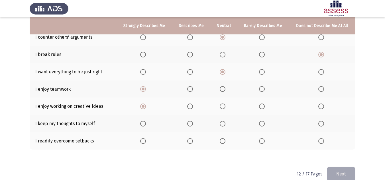
click at [261, 125] on input "Select an option" at bounding box center [262, 124] width 6 height 6
click at [223, 141] on span "Select an option" at bounding box center [223, 141] width 0 height 0
click at [223, 141] on input "Select an option" at bounding box center [223, 142] width 6 height 6
click at [345, 165] on button "Next" at bounding box center [341, 174] width 29 height 15
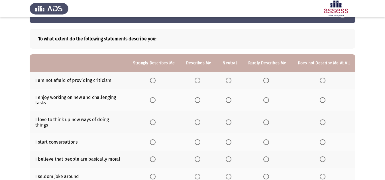
scroll to position [29, 0]
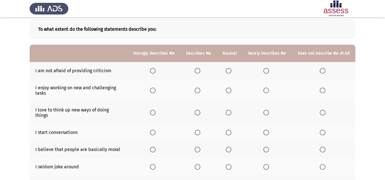
click at [200, 72] on span "Select an option" at bounding box center [198, 71] width 6 height 6
click at [200, 72] on input "Select an option" at bounding box center [198, 71] width 6 height 6
click at [158, 92] on label "Select an option" at bounding box center [154, 91] width 8 height 6
click at [156, 92] on input "Select an option" at bounding box center [153, 91] width 6 height 6
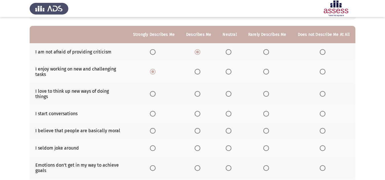
scroll to position [57, 0]
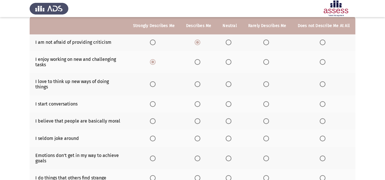
click at [156, 84] on span "Select an option" at bounding box center [153, 85] width 6 height 6
click at [156, 84] on input "Select an option" at bounding box center [153, 85] width 6 height 6
click at [200, 101] on span "Select an option" at bounding box center [198, 104] width 6 height 6
click at [200, 101] on input "Select an option" at bounding box center [198, 104] width 6 height 6
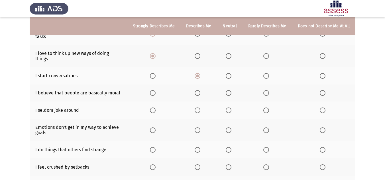
scroll to position [86, 0]
click at [200, 90] on span "Select an option" at bounding box center [198, 93] width 6 height 6
click at [200, 90] on input "Select an option" at bounding box center [198, 93] width 6 height 6
click at [232, 107] on span "Select an option" at bounding box center [229, 110] width 6 height 6
click at [232, 107] on input "Select an option" at bounding box center [229, 110] width 6 height 6
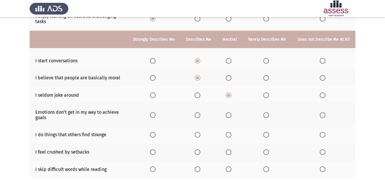
scroll to position [114, 0]
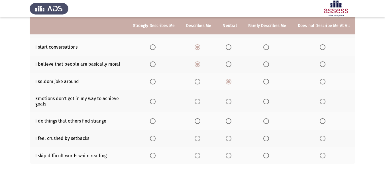
click at [229, 99] on span "Select an option" at bounding box center [229, 102] width 6 height 6
click at [229, 99] on input "Select an option" at bounding box center [229, 102] width 6 height 6
click at [200, 119] on span "Select an option" at bounding box center [198, 122] width 6 height 6
click at [200, 119] on input "Select an option" at bounding box center [198, 122] width 6 height 6
click at [265, 136] on span "Select an option" at bounding box center [266, 139] width 6 height 6
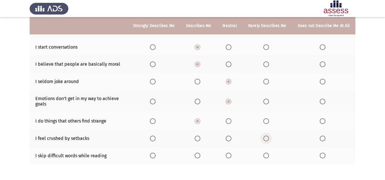
click at [265, 136] on input "Select an option" at bounding box center [266, 139] width 6 height 6
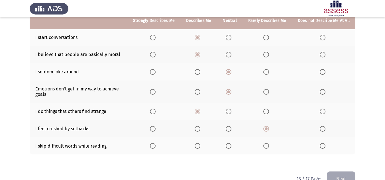
scroll to position [133, 0]
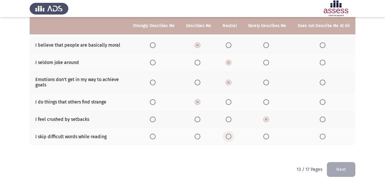
click at [232, 134] on span "Select an option" at bounding box center [229, 137] width 6 height 6
click at [232, 134] on input "Select an option" at bounding box center [229, 137] width 6 height 6
click at [348, 165] on button "Next" at bounding box center [341, 170] width 29 height 15
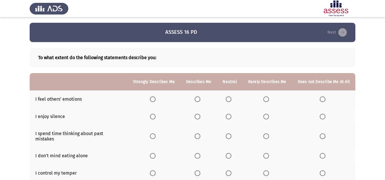
scroll to position [29, 0]
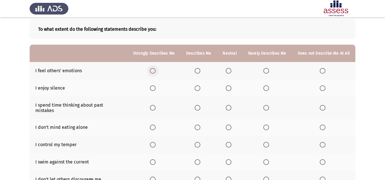
click at [158, 72] on label "Select an option" at bounding box center [154, 71] width 8 height 6
click at [156, 72] on input "Select an option" at bounding box center [153, 71] width 6 height 6
click at [227, 88] on span "Select an option" at bounding box center [229, 89] width 6 height 6
click at [227, 88] on input "Select an option" at bounding box center [229, 89] width 6 height 6
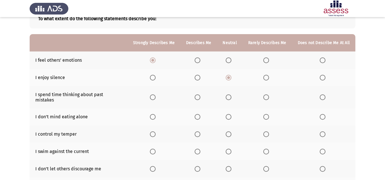
scroll to position [57, 0]
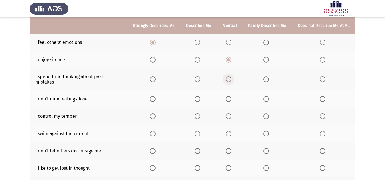
click at [228, 78] on span "Select an option" at bounding box center [229, 80] width 6 height 6
click at [228, 78] on input "Select an option" at bounding box center [229, 80] width 6 height 6
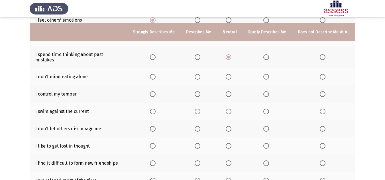
scroll to position [86, 0]
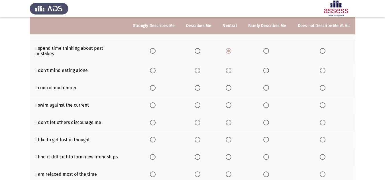
click at [197, 68] on span "Select an option" at bounding box center [198, 71] width 6 height 6
click at [197, 68] on input "Select an option" at bounding box center [198, 71] width 6 height 6
click at [200, 85] on span "Select an option" at bounding box center [198, 88] width 6 height 6
click at [200, 85] on input "Select an option" at bounding box center [198, 88] width 6 height 6
click at [200, 103] on span "Select an option" at bounding box center [198, 106] width 6 height 6
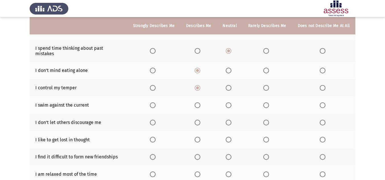
click at [200, 103] on input "Select an option" at bounding box center [198, 106] width 6 height 6
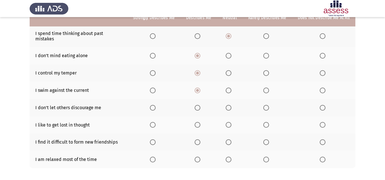
scroll to position [114, 0]
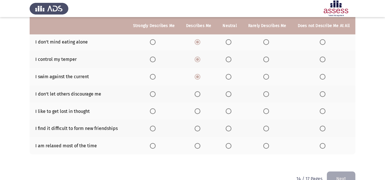
click at [200, 92] on span "Select an option" at bounding box center [198, 95] width 6 height 6
click at [200, 92] on input "Select an option" at bounding box center [198, 95] width 6 height 6
click at [232, 109] on span "Select an option" at bounding box center [229, 112] width 6 height 6
click at [232, 109] on input "Select an option" at bounding box center [229, 112] width 6 height 6
click at [324, 126] on span "Select an option" at bounding box center [323, 129] width 6 height 6
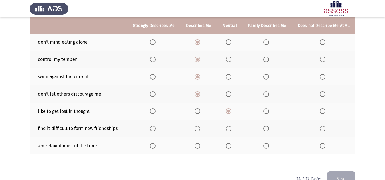
click at [324, 126] on input "Select an option" at bounding box center [323, 129] width 6 height 6
click at [199, 143] on span "Select an option" at bounding box center [198, 146] width 6 height 6
click at [199, 143] on input "Select an option" at bounding box center [198, 146] width 6 height 6
click at [341, 165] on button "Next" at bounding box center [341, 179] width 29 height 15
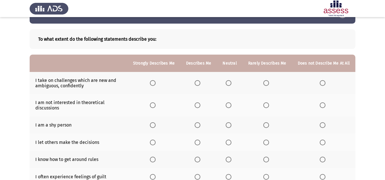
scroll to position [29, 0]
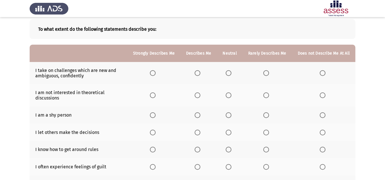
click at [200, 75] on span "Select an option" at bounding box center [198, 73] width 6 height 6
click at [200, 75] on input "Select an option" at bounding box center [198, 73] width 6 height 6
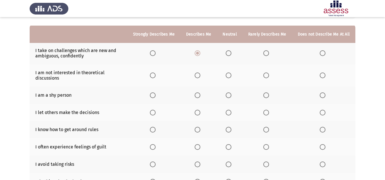
scroll to position [57, 0]
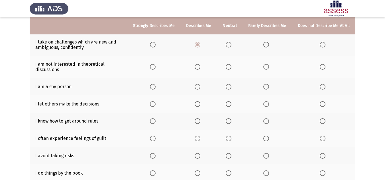
click at [265, 66] on span "Select an option" at bounding box center [266, 67] width 6 height 6
click at [265, 66] on input "Select an option" at bounding box center [266, 67] width 6 height 6
click at [228, 86] on span "Select an option" at bounding box center [229, 87] width 6 height 6
click at [228, 86] on input "Select an option" at bounding box center [229, 87] width 6 height 6
click at [265, 105] on span "Select an option" at bounding box center [266, 104] width 6 height 6
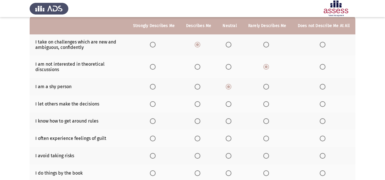
click at [265, 105] on input "Select an option" at bounding box center [266, 104] width 6 height 6
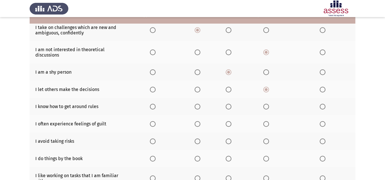
scroll to position [86, 0]
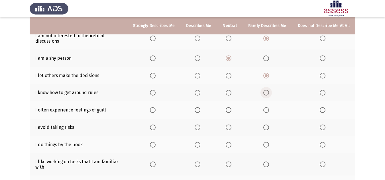
click at [269, 92] on span "Select an option" at bounding box center [266, 93] width 6 height 6
click at [269, 92] on input "Select an option" at bounding box center [266, 93] width 6 height 6
click at [229, 110] on span "Select an option" at bounding box center [229, 110] width 0 height 0
click at [230, 110] on input "Select an option" at bounding box center [229, 110] width 6 height 6
click at [270, 125] on label "Select an option" at bounding box center [267, 128] width 8 height 6
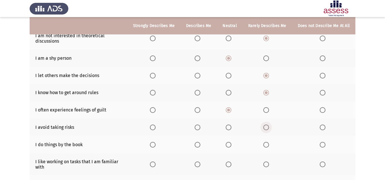
click at [269, 125] on input "Select an option" at bounding box center [266, 128] width 6 height 6
click at [199, 146] on span "Select an option" at bounding box center [198, 145] width 6 height 6
click at [199, 146] on input "Select an option" at bounding box center [198, 145] width 6 height 6
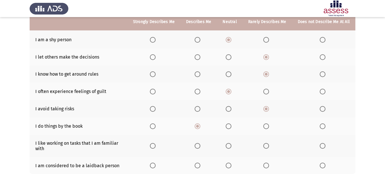
scroll to position [114, 0]
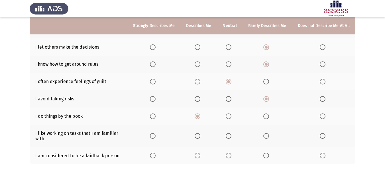
click at [200, 137] on span "Select an option" at bounding box center [198, 136] width 6 height 6
click at [200, 137] on input "Select an option" at bounding box center [198, 136] width 6 height 6
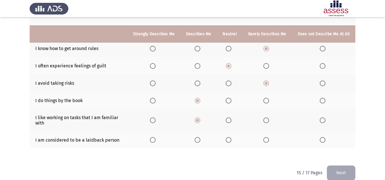
scroll to position [138, 0]
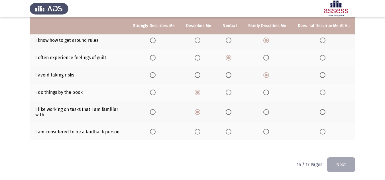
click at [271, 134] on label "Select an option" at bounding box center [267, 132] width 8 height 6
click at [269, 134] on input "Select an option" at bounding box center [266, 132] width 6 height 6
click at [323, 133] on span "Select an option" at bounding box center [323, 132] width 6 height 6
click at [323, 133] on input "Select an option" at bounding box center [323, 132] width 6 height 6
click at [340, 165] on button "Next" at bounding box center [341, 165] width 29 height 15
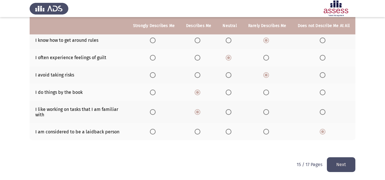
scroll to position [0, 0]
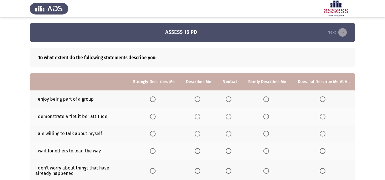
click at [156, 97] on span "Select an option" at bounding box center [153, 100] width 6 height 6
click at [156, 97] on input "Select an option" at bounding box center [153, 100] width 6 height 6
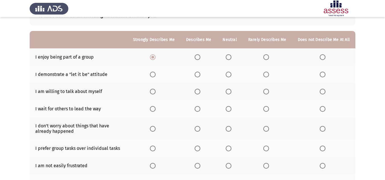
scroll to position [57, 0]
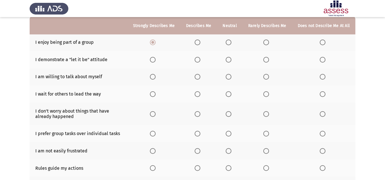
click at [228, 58] on span "Select an option" at bounding box center [229, 60] width 6 height 6
click at [228, 58] on input "Select an option" at bounding box center [229, 60] width 6 height 6
click at [200, 77] on span "Select an option" at bounding box center [198, 77] width 6 height 6
click at [200, 77] on input "Select an option" at bounding box center [198, 77] width 6 height 6
click at [269, 94] on span "Select an option" at bounding box center [266, 95] width 6 height 6
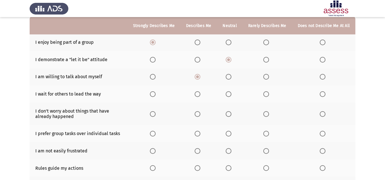
click at [269, 94] on input "Select an option" at bounding box center [266, 95] width 6 height 6
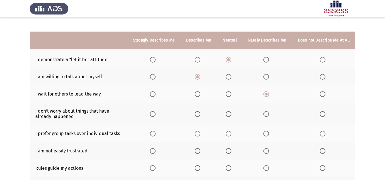
scroll to position [86, 0]
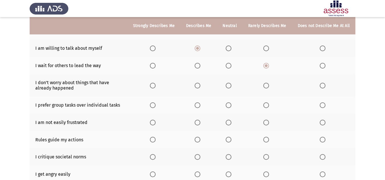
click at [200, 86] on span "Select an option" at bounding box center [198, 86] width 6 height 6
click at [200, 86] on input "Select an option" at bounding box center [198, 86] width 6 height 6
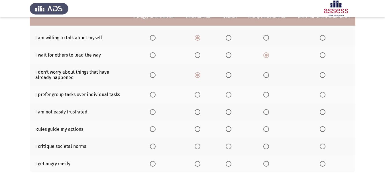
scroll to position [114, 0]
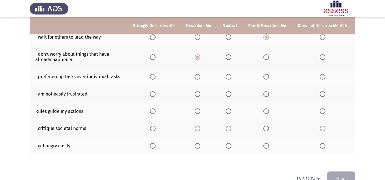
click at [156, 79] on span "Select an option" at bounding box center [153, 77] width 6 height 6
click at [156, 79] on input "Select an option" at bounding box center [153, 77] width 6 height 6
click at [197, 93] on span "Select an option" at bounding box center [198, 95] width 6 height 6
click at [197, 93] on input "Select an option" at bounding box center [198, 95] width 6 height 6
click at [198, 111] on span "Select an option" at bounding box center [198, 112] width 6 height 6
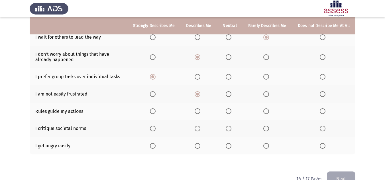
click at [198, 111] on input "Select an option" at bounding box center [198, 112] width 6 height 6
click at [320, 148] on th at bounding box center [323, 145] width 63 height 17
click at [322, 148] on span "Select an option" at bounding box center [323, 146] width 6 height 6
click at [322, 148] on input "Select an option" at bounding box center [323, 146] width 6 height 6
click at [232, 127] on span "Select an option" at bounding box center [229, 129] width 6 height 6
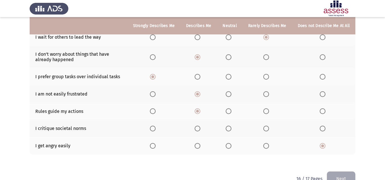
click at [232, 127] on input "Select an option" at bounding box center [229, 129] width 6 height 6
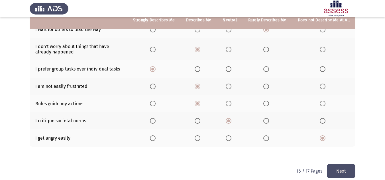
scroll to position [128, 0]
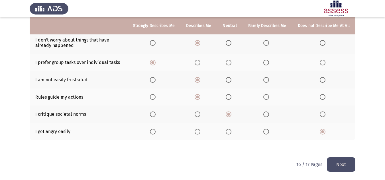
click at [337, 162] on button "Next" at bounding box center [341, 165] width 29 height 15
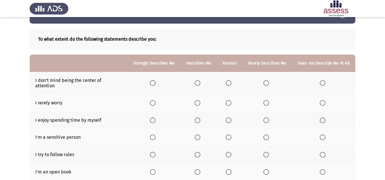
scroll to position [29, 0]
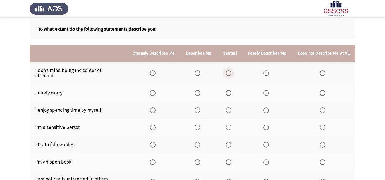
click at [229, 70] on span "Select an option" at bounding box center [229, 73] width 6 height 6
click at [229, 70] on input "Select an option" at bounding box center [229, 73] width 6 height 6
click at [266, 90] on span "Select an option" at bounding box center [266, 93] width 6 height 6
click at [266, 90] on input "Select an option" at bounding box center [266, 93] width 6 height 6
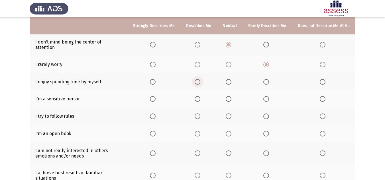
click at [199, 79] on span "Select an option" at bounding box center [198, 82] width 6 height 6
click at [199, 79] on input "Select an option" at bounding box center [198, 82] width 6 height 6
click at [199, 96] on span "Select an option" at bounding box center [198, 99] width 6 height 6
click at [199, 96] on input "Select an option" at bounding box center [198, 99] width 6 height 6
click at [153, 114] on span "Select an option" at bounding box center [153, 117] width 6 height 6
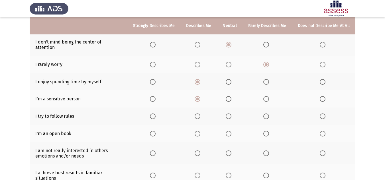
click at [153, 114] on input "Select an option" at bounding box center [153, 117] width 6 height 6
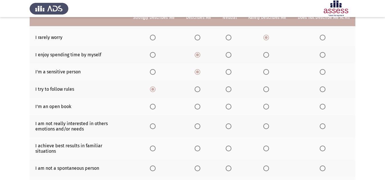
scroll to position [86, 0]
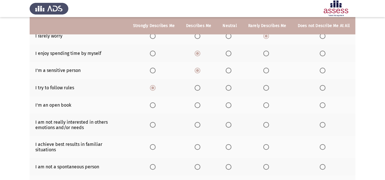
click at [200, 103] on span "Select an option" at bounding box center [198, 106] width 6 height 6
click at [200, 103] on input "Select an option" at bounding box center [198, 106] width 6 height 6
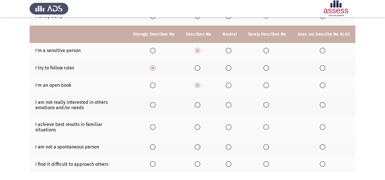
scroll to position [114, 0]
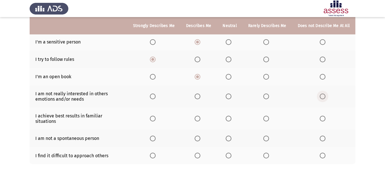
click at [323, 94] on span "Select an option" at bounding box center [323, 97] width 6 height 6
click at [323, 94] on input "Select an option" at bounding box center [323, 97] width 6 height 6
click at [199, 116] on span "Select an option" at bounding box center [198, 119] width 6 height 6
click at [199, 116] on input "Select an option" at bounding box center [198, 119] width 6 height 6
click at [266, 139] on span "Select an option" at bounding box center [266, 139] width 0 height 0
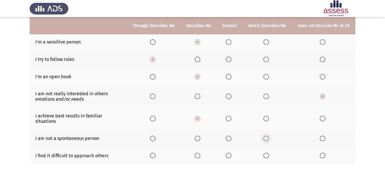
click at [267, 136] on input "Select an option" at bounding box center [266, 139] width 6 height 6
click at [325, 153] on span "Select an option" at bounding box center [323, 156] width 6 height 6
click at [325, 153] on input "Select an option" at bounding box center [323, 156] width 6 height 6
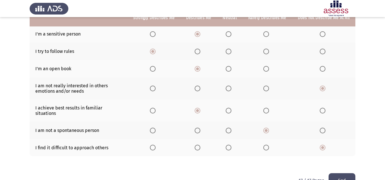
scroll to position [128, 0]
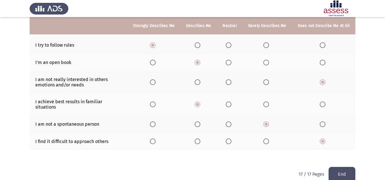
click at [340, 165] on button "End" at bounding box center [342, 174] width 27 height 15
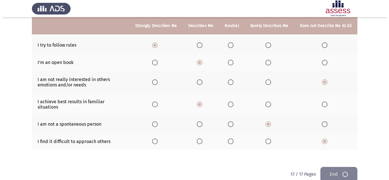
scroll to position [0, 0]
